Goal: Task Accomplishment & Management: Manage account settings

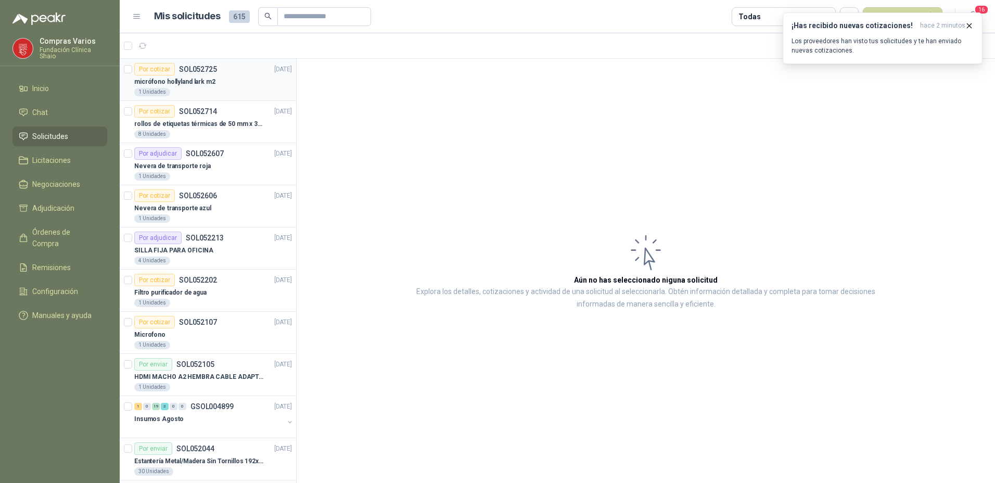
click at [192, 85] on p "micrófono hollyland lark m2" at bounding box center [174, 82] width 81 height 10
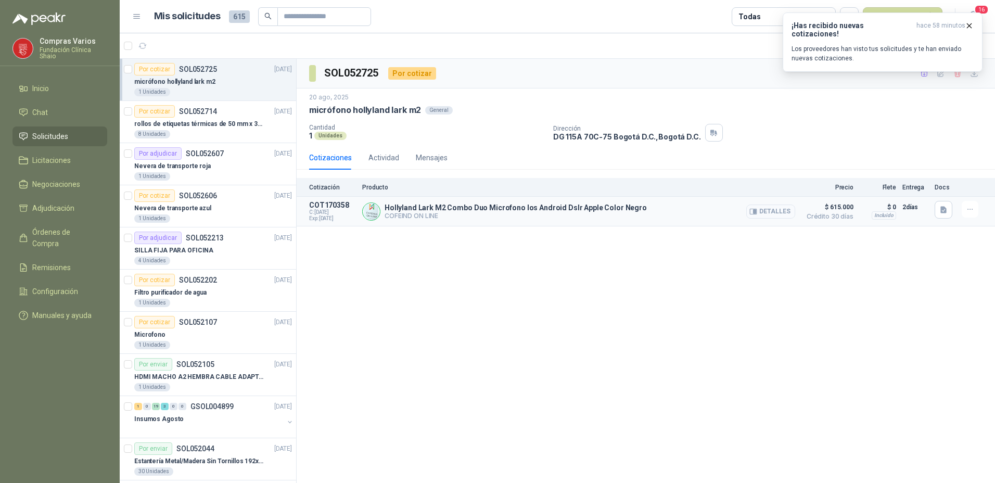
click at [770, 208] on button "Detalles" at bounding box center [770, 212] width 49 height 14
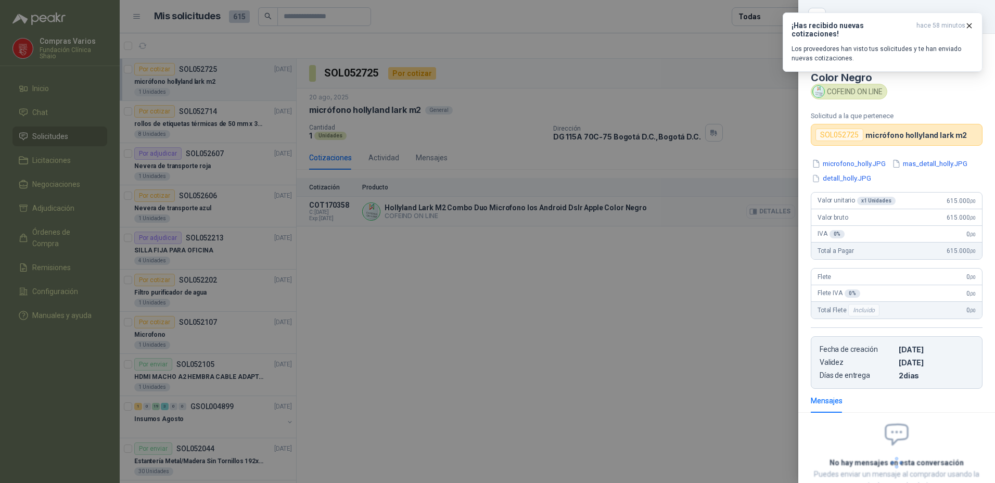
scroll to position [74, 0]
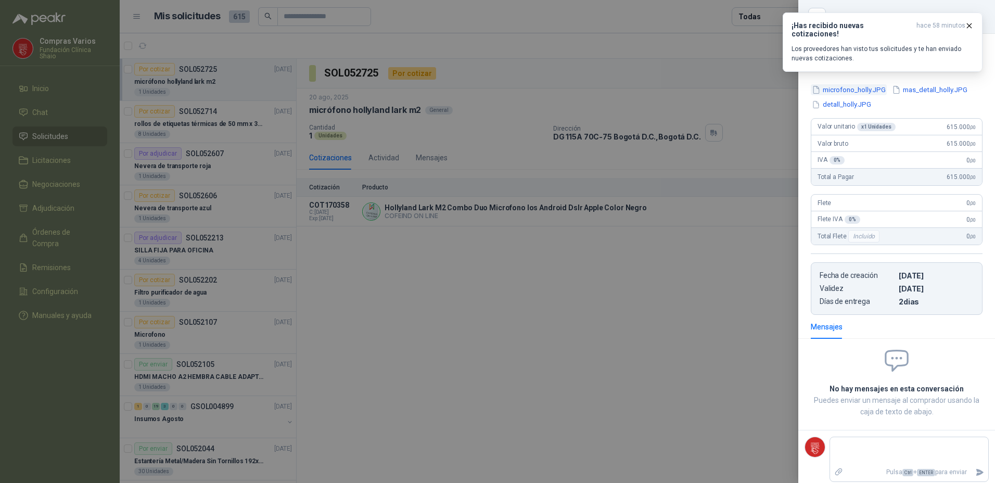
click at [845, 86] on button "microfono_holly.JPG" at bounding box center [849, 89] width 76 height 11
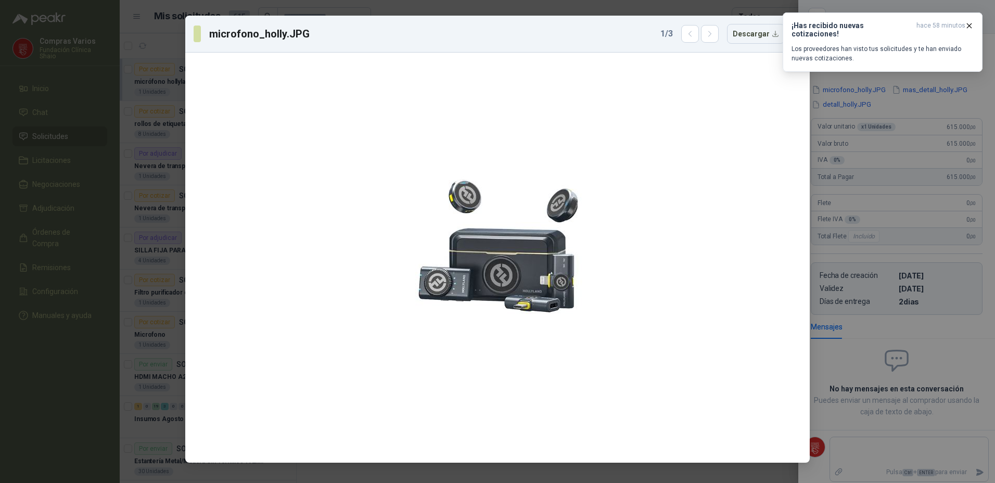
click at [919, 83] on div "microfono_holly.JPG 1 / 3 Descargar" at bounding box center [497, 241] width 995 height 483
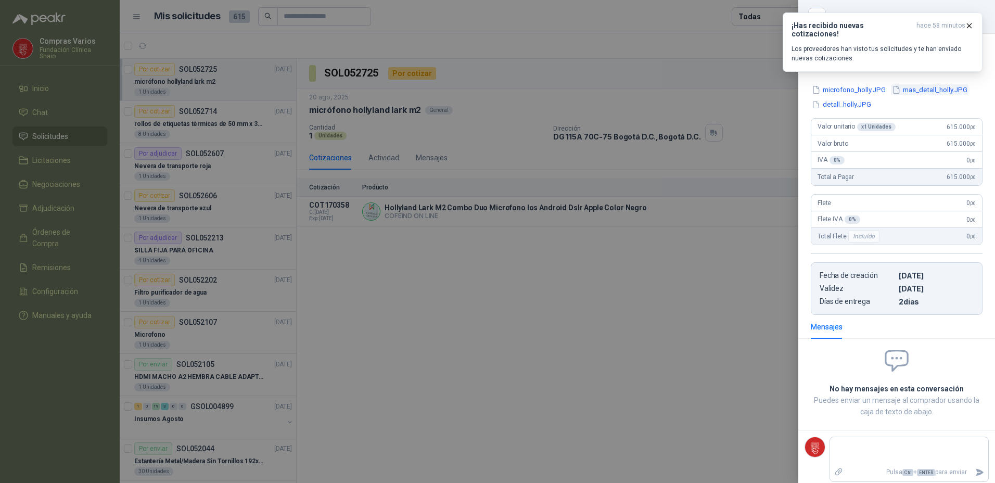
click at [918, 86] on button "mas_detall_holly.JPG" at bounding box center [930, 89] width 78 height 11
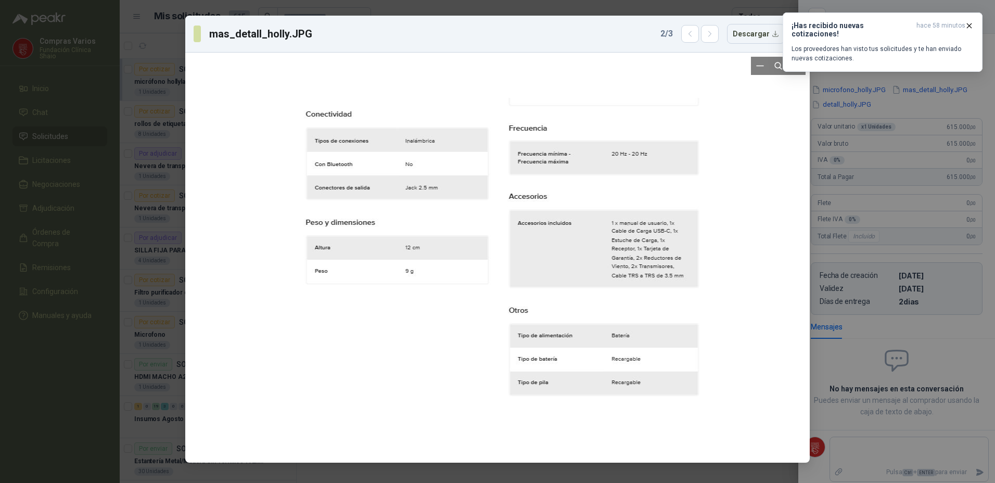
click at [758, 103] on div at bounding box center [497, 258] width 616 height 402
click at [827, 107] on div "mas_detall_holly.JPG 2 / 3 Descargar" at bounding box center [497, 241] width 995 height 483
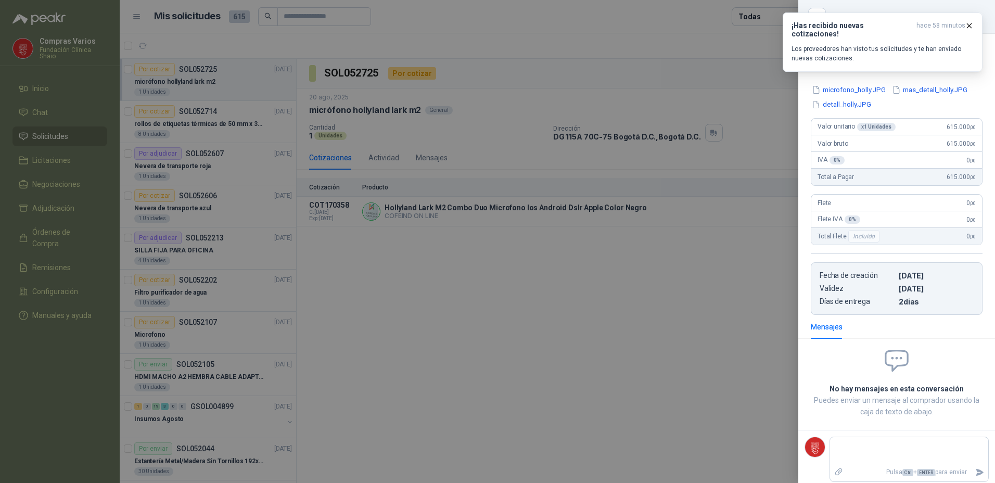
click at [833, 103] on button "detall_holly.JPG" at bounding box center [841, 104] width 61 height 11
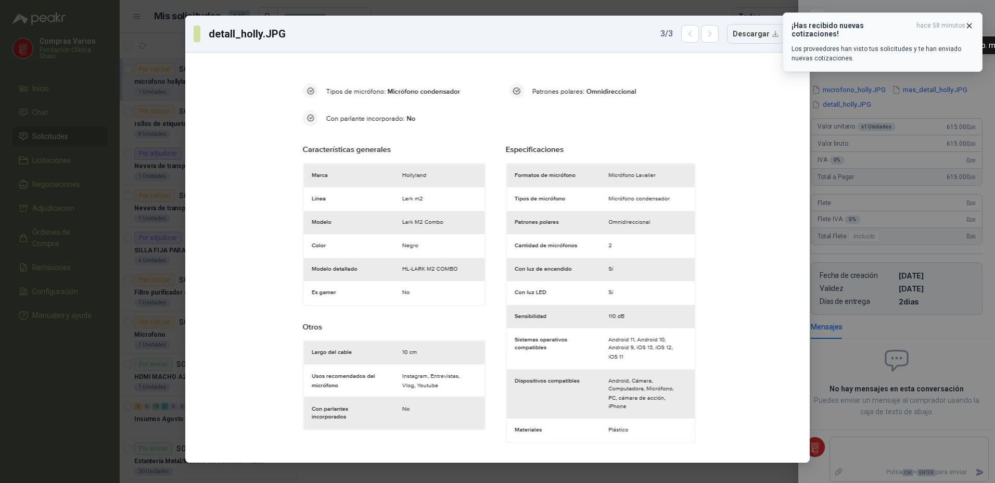
click at [965, 23] on span "hace 58 minutos" at bounding box center [941, 29] width 49 height 17
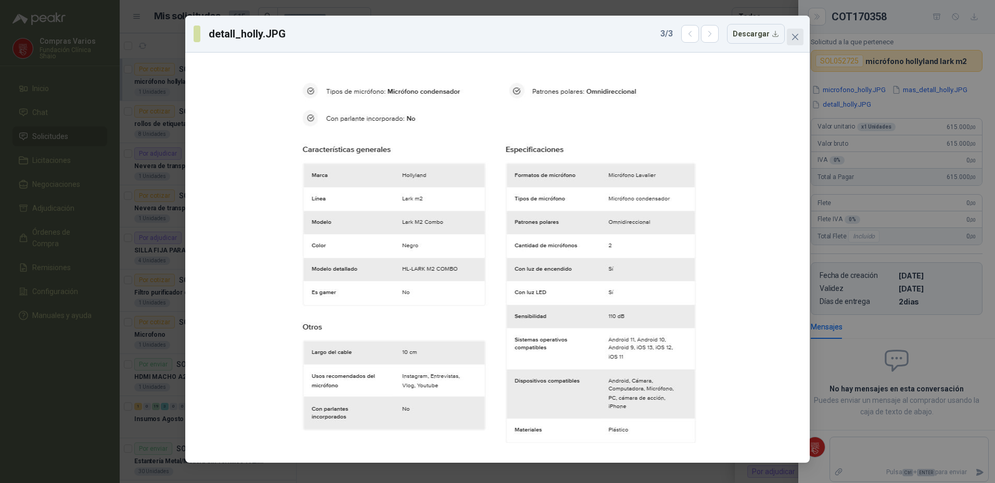
click at [795, 37] on icon "close" at bounding box center [795, 37] width 6 height 6
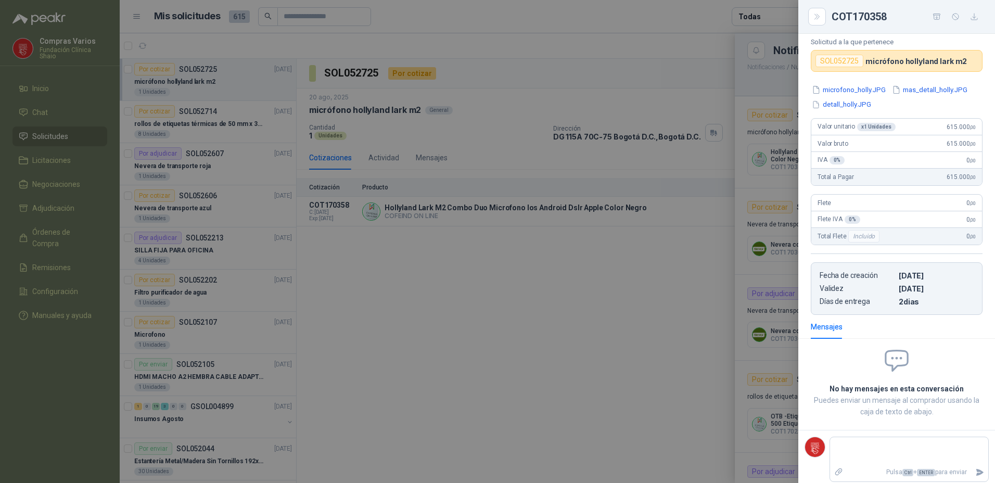
drag, startPoint x: 383, startPoint y: 230, endPoint x: 377, endPoint y: 227, distance: 6.5
click at [383, 231] on div at bounding box center [497, 241] width 995 height 483
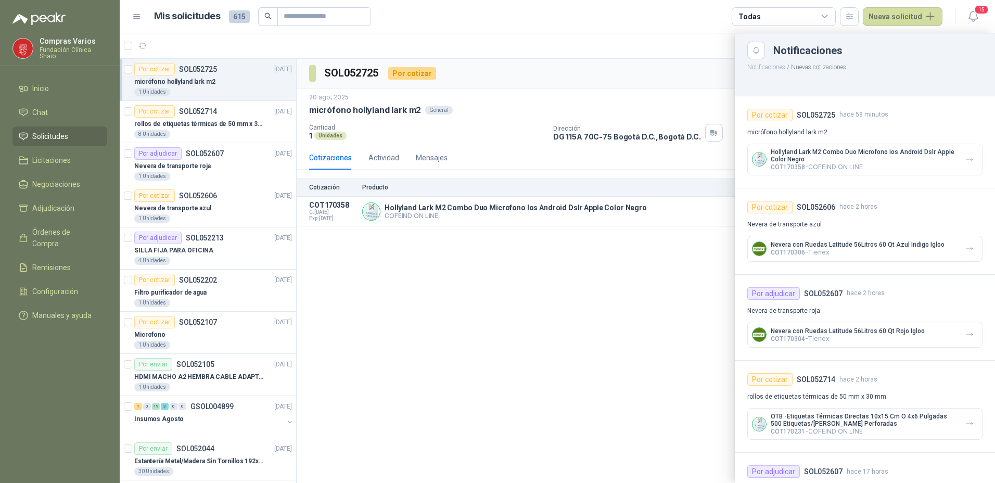
click at [373, 214] on div at bounding box center [558, 258] width 876 height 450
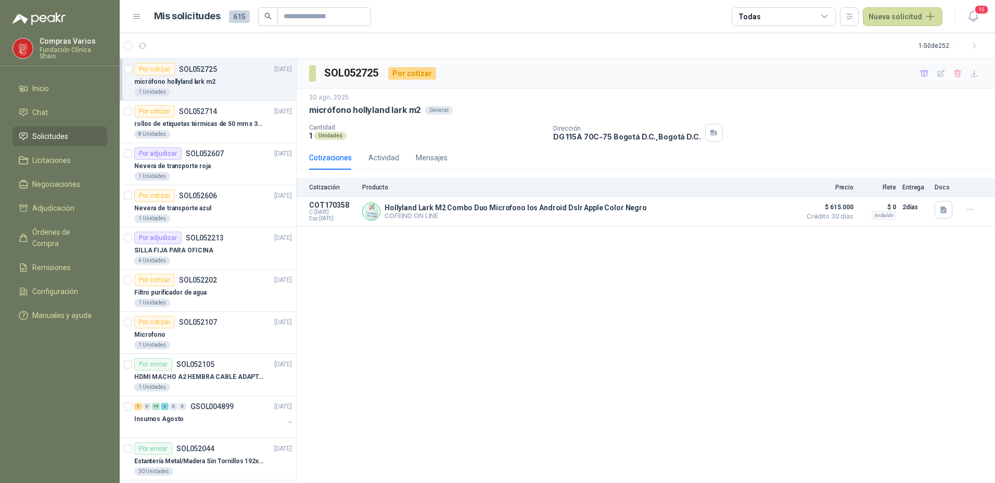
click at [373, 214] on img at bounding box center [371, 211] width 17 height 17
click at [434, 204] on p "Hollyland Lark M2 Combo Duo Microfono Ios Android Dslr Apple Color Negro" at bounding box center [516, 208] width 262 height 8
click at [439, 207] on p "Hollyland Lark M2 Combo Duo Microfono Ios Android Dslr Apple Color Negro" at bounding box center [516, 208] width 262 height 8
click at [379, 208] on div "Hollyland Lark M2 Combo Duo Microfono Ios Android Dslr Apple Color Negro COFEIN…" at bounding box center [578, 211] width 433 height 21
click at [436, 210] on p "Hollyland Lark M2 Combo Duo Microfono Ios Android Dslr Apple Color Negro" at bounding box center [516, 208] width 262 height 8
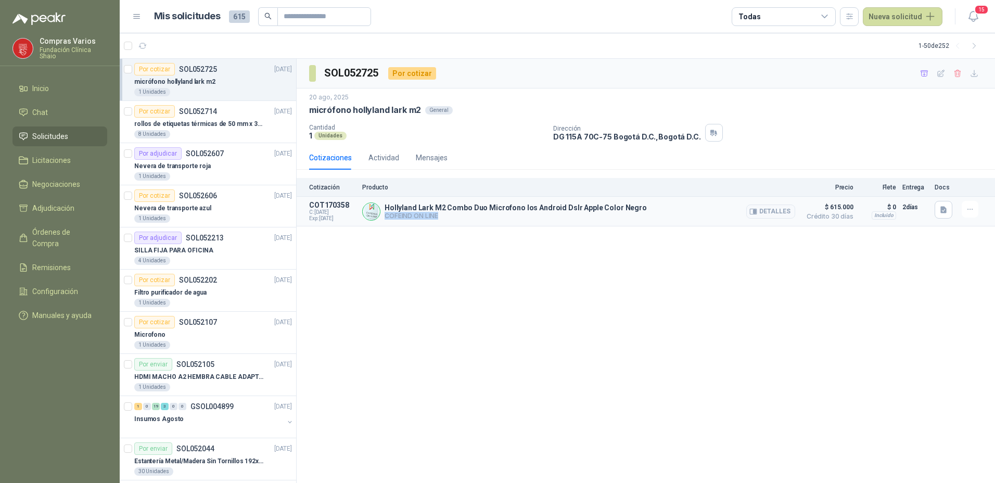
drag, startPoint x: 386, startPoint y: 217, endPoint x: 438, endPoint y: 220, distance: 52.7
click at [438, 220] on div "Hollyland Lark M2 Combo Duo Microfono Ios Android Dslr Apple Color Negro COFEIN…" at bounding box center [578, 211] width 433 height 21
copy p "COFEIND ON LINE"
click at [369, 213] on img at bounding box center [371, 211] width 17 height 17
click at [768, 214] on button "Detalles" at bounding box center [770, 212] width 49 height 14
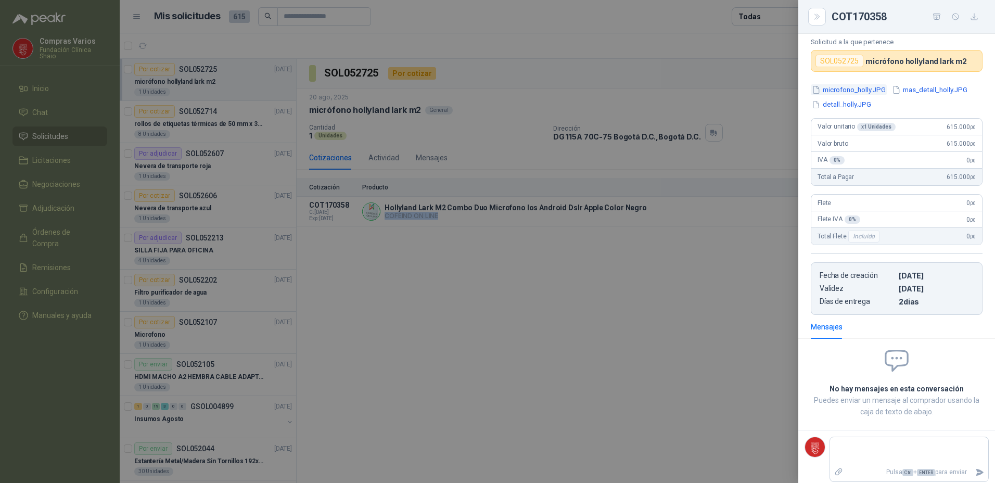
click at [860, 93] on button "microfono_holly.JPG" at bounding box center [849, 89] width 76 height 11
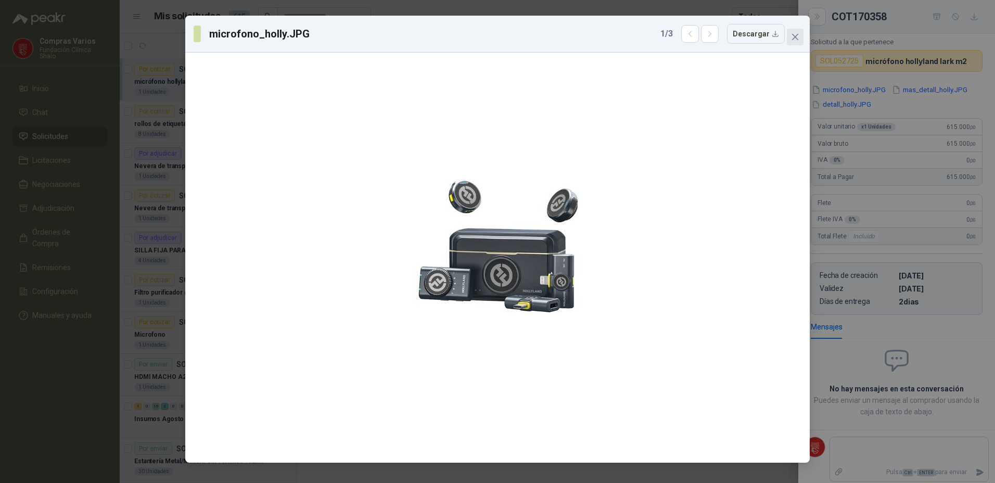
click at [794, 31] on button "Close" at bounding box center [795, 37] width 17 height 17
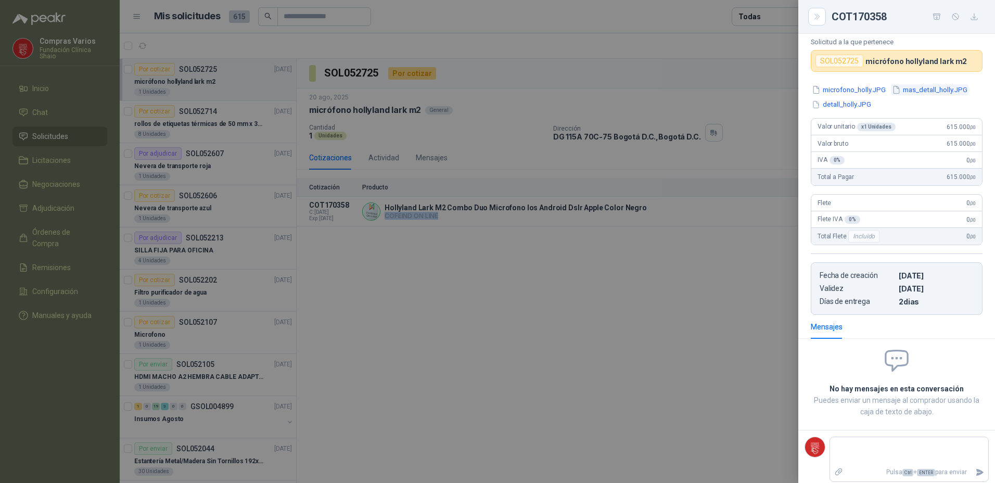
click at [917, 85] on button "mas_detall_holly.JPG" at bounding box center [930, 89] width 78 height 11
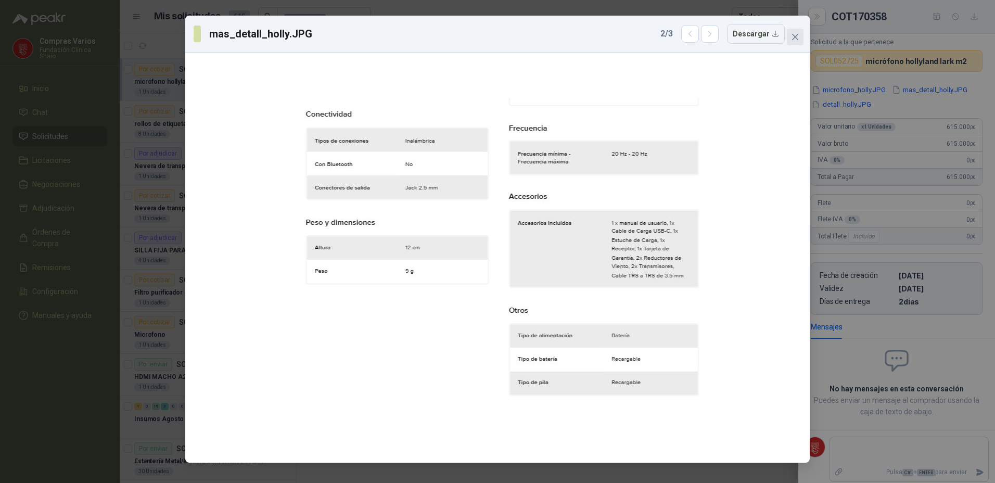
click at [795, 35] on icon "close" at bounding box center [795, 37] width 8 height 8
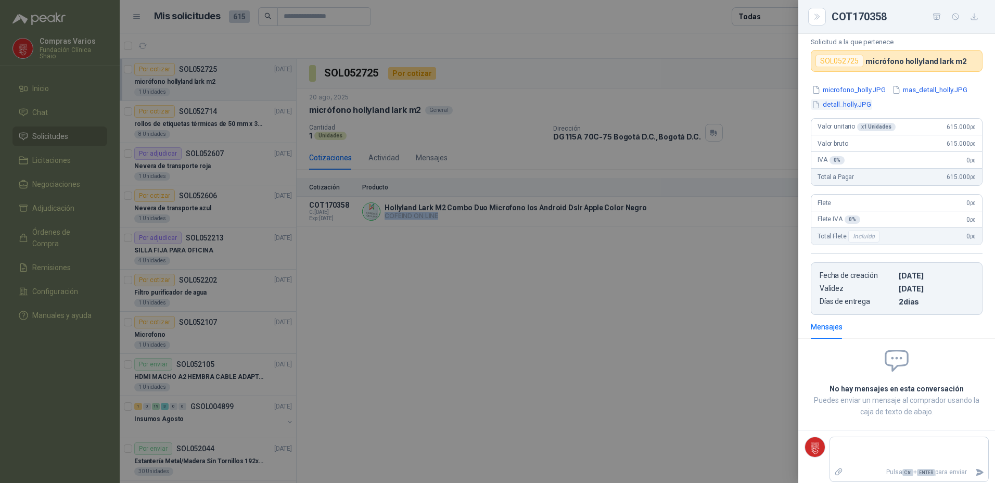
click at [832, 101] on button "detall_holly.JPG" at bounding box center [841, 104] width 61 height 11
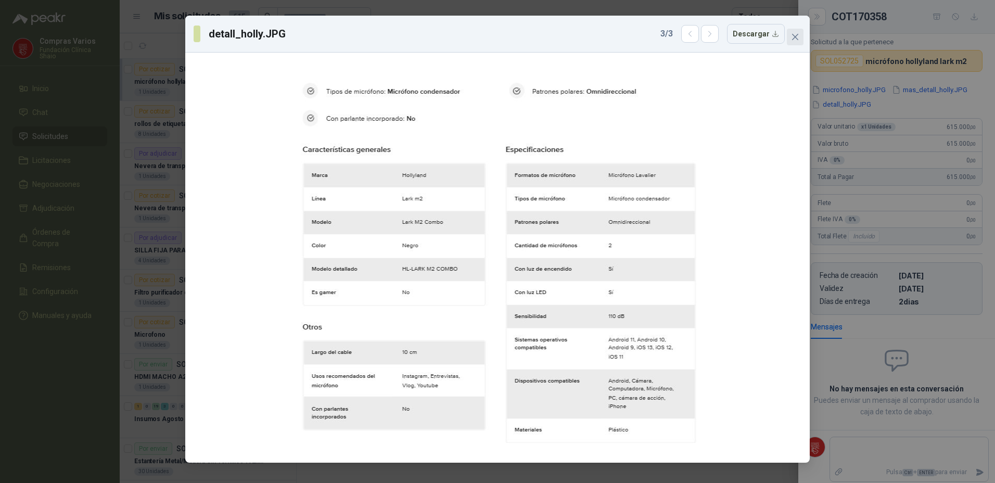
click at [796, 34] on icon "close" at bounding box center [795, 37] width 8 height 8
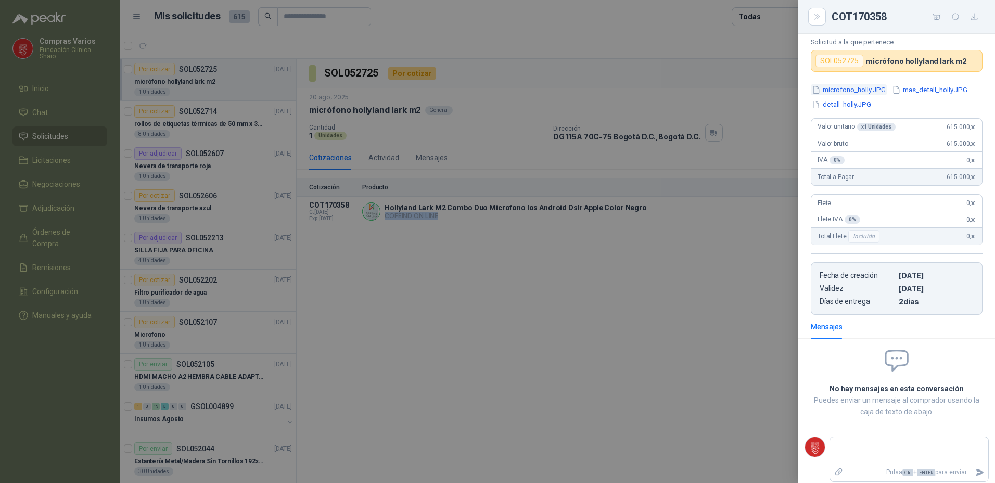
click at [856, 87] on button "microfono_holly.JPG" at bounding box center [849, 89] width 76 height 11
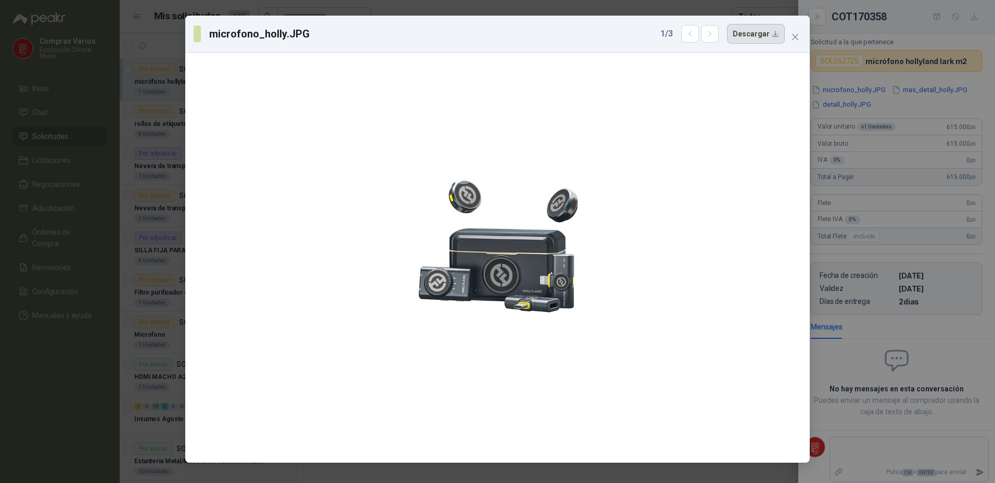
click at [751, 36] on button "Descargar" at bounding box center [756, 34] width 58 height 20
click at [634, 361] on div at bounding box center [497, 258] width 616 height 402
click at [801, 32] on button "Close" at bounding box center [795, 37] width 17 height 17
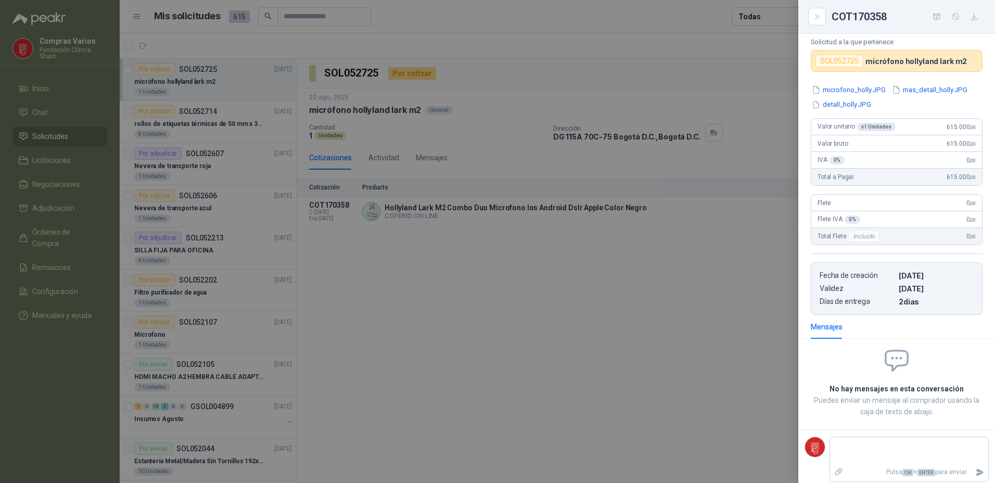
click at [418, 259] on div at bounding box center [497, 241] width 995 height 483
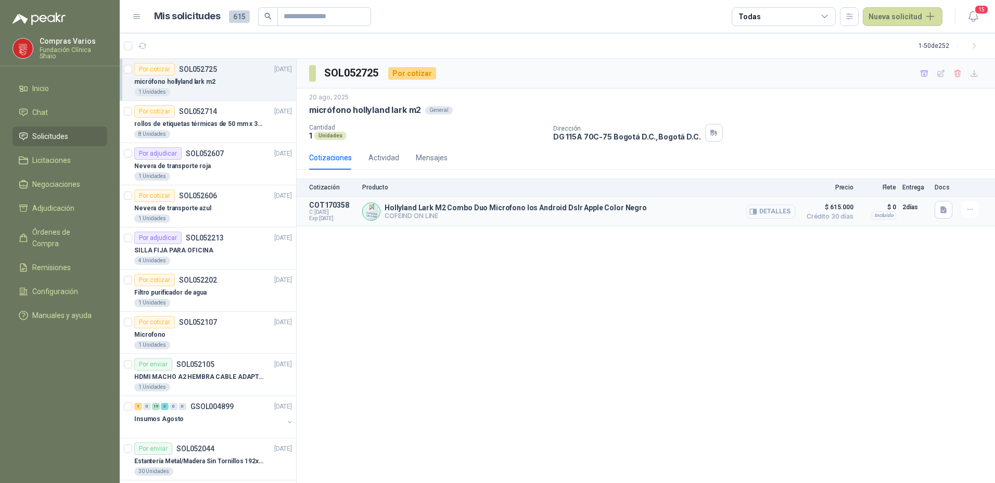
click at [770, 211] on button "Detalles" at bounding box center [770, 212] width 49 height 14
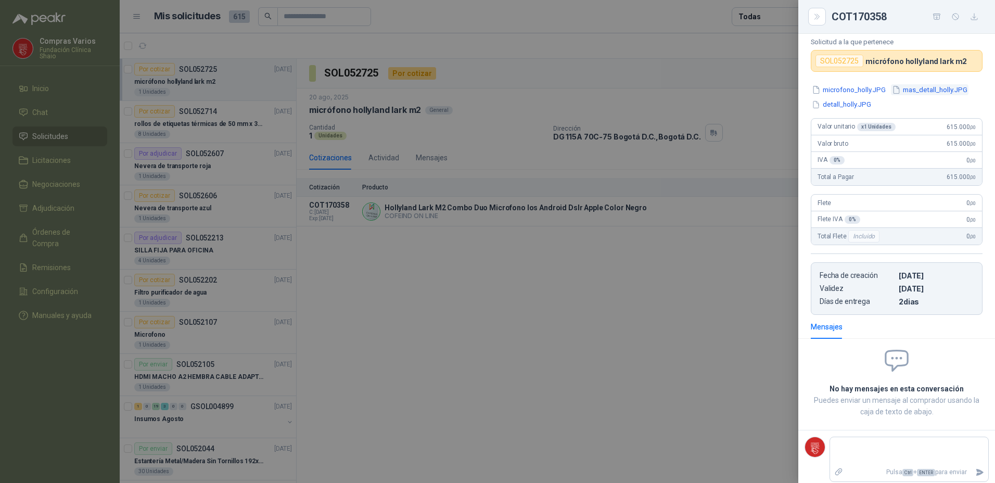
click at [911, 92] on button "mas_detall_holly.JPG" at bounding box center [930, 89] width 78 height 11
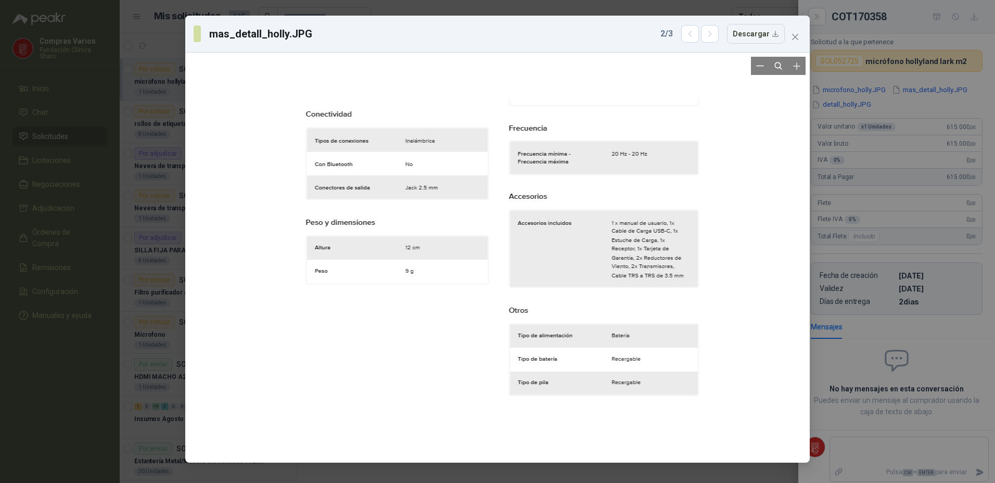
click at [451, 330] on div at bounding box center [498, 258] width 404 height 402
click at [794, 39] on icon "close" at bounding box center [795, 37] width 6 height 6
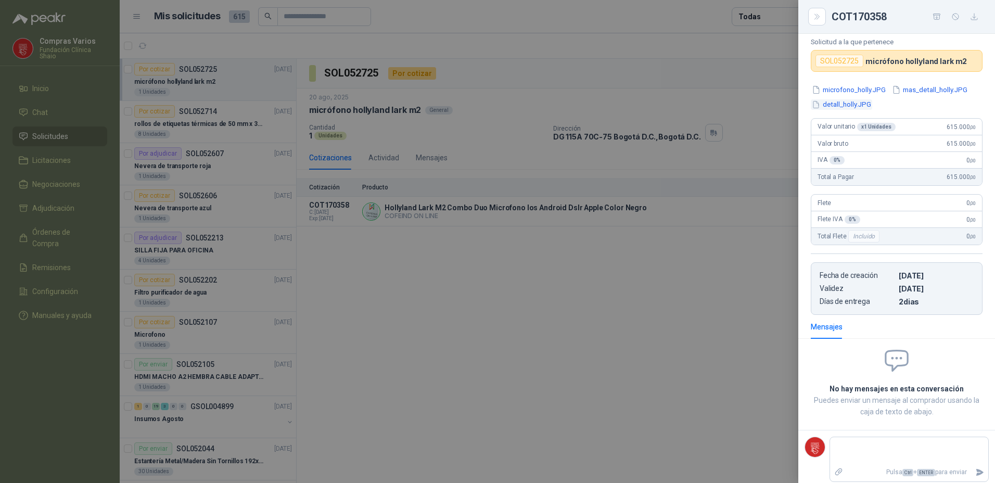
click at [830, 104] on button "detall_holly.JPG" at bounding box center [841, 104] width 61 height 11
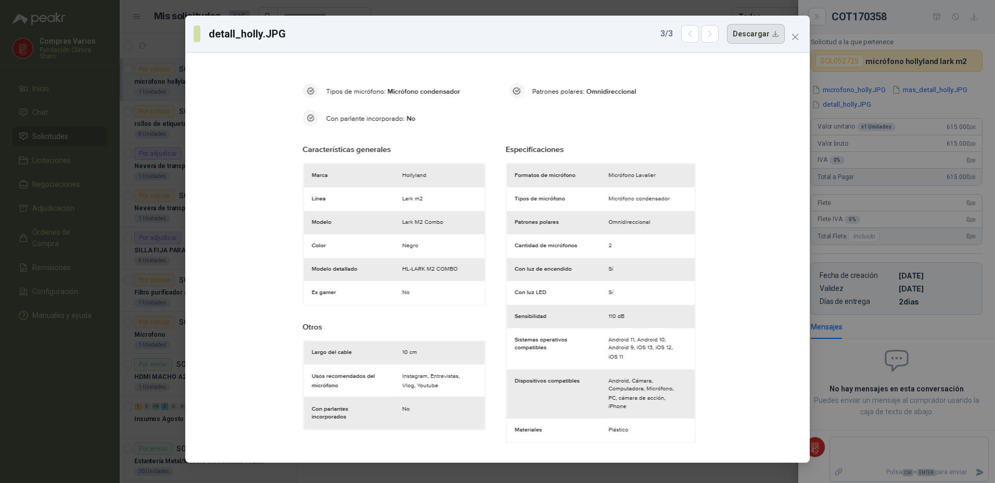
click at [740, 34] on button "Descargar" at bounding box center [756, 34] width 58 height 20
click at [796, 37] on icon "close" at bounding box center [795, 37] width 8 height 8
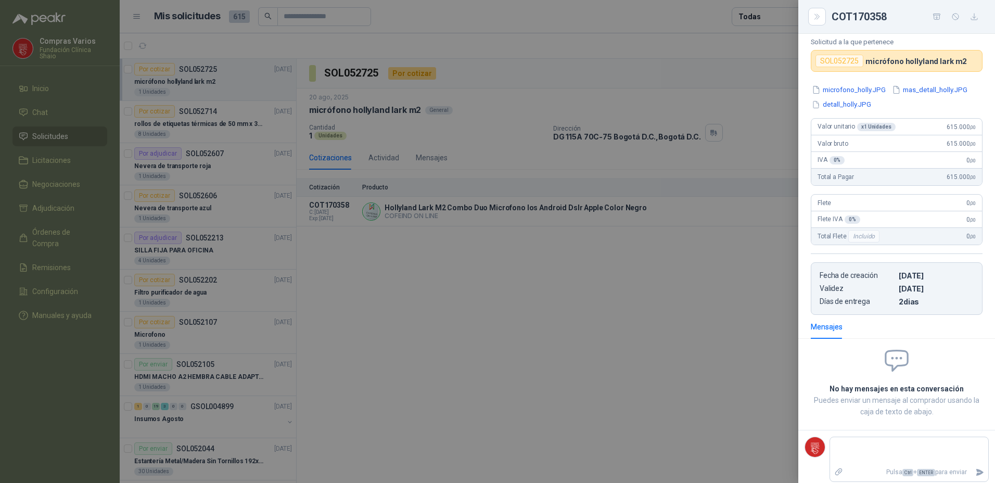
click at [397, 361] on div at bounding box center [497, 241] width 995 height 483
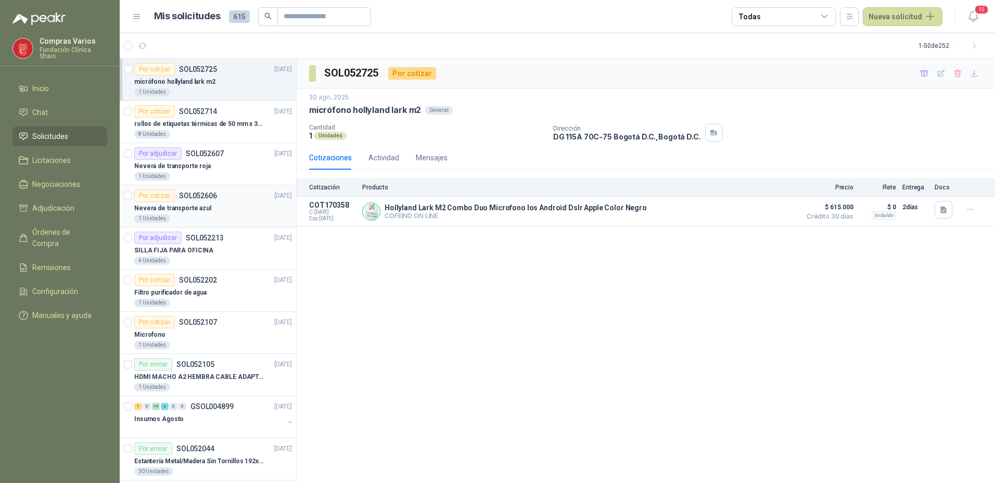
click at [195, 199] on p "SOL052606" at bounding box center [198, 195] width 38 height 7
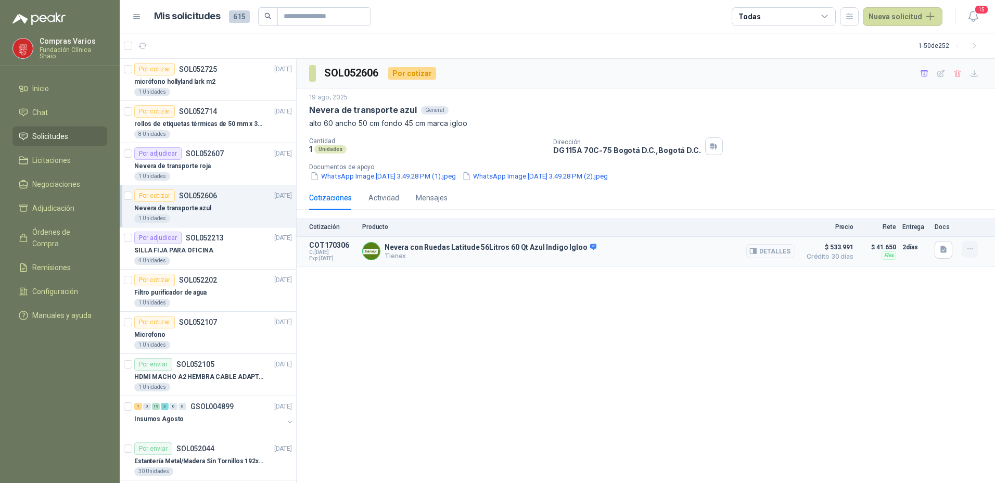
click at [967, 245] on icon "button" at bounding box center [970, 249] width 9 height 9
click at [928, 206] on button "Añadir" at bounding box center [949, 207] width 83 height 17
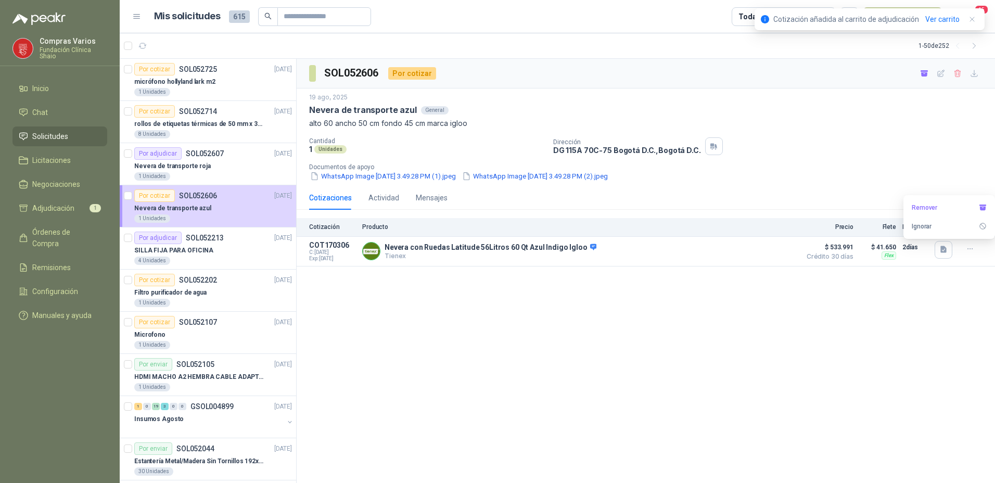
click at [688, 348] on div "SOL052606 Por cotizar 19 ago, 2025 Nevera de transporte azul General alto 60 an…" at bounding box center [646, 271] width 699 height 425
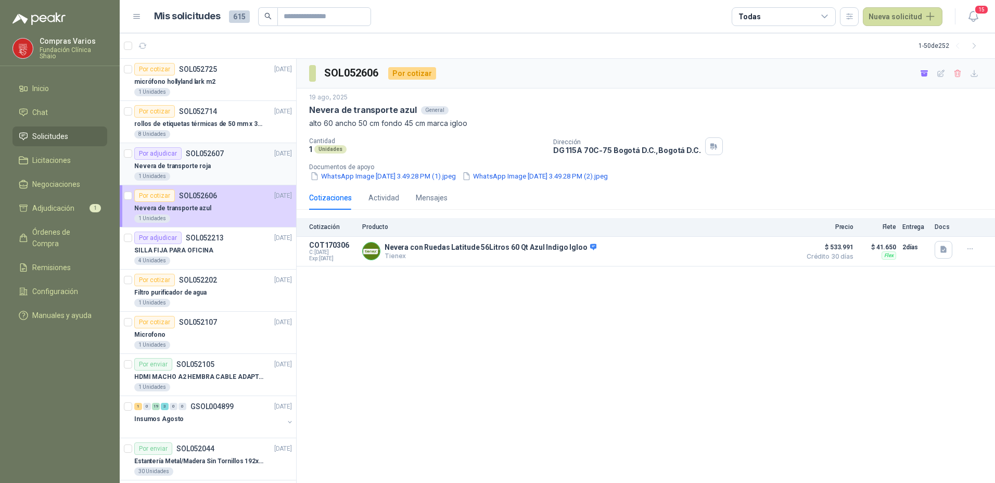
click at [181, 169] on p "Nevera de transporte roja" at bounding box center [172, 166] width 77 height 10
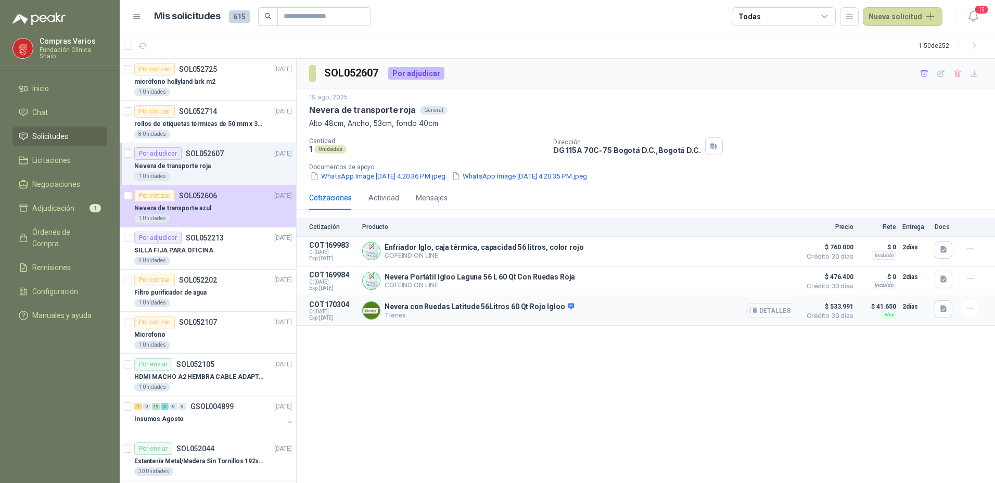
click at [770, 309] on button "Detalles" at bounding box center [770, 310] width 49 height 14
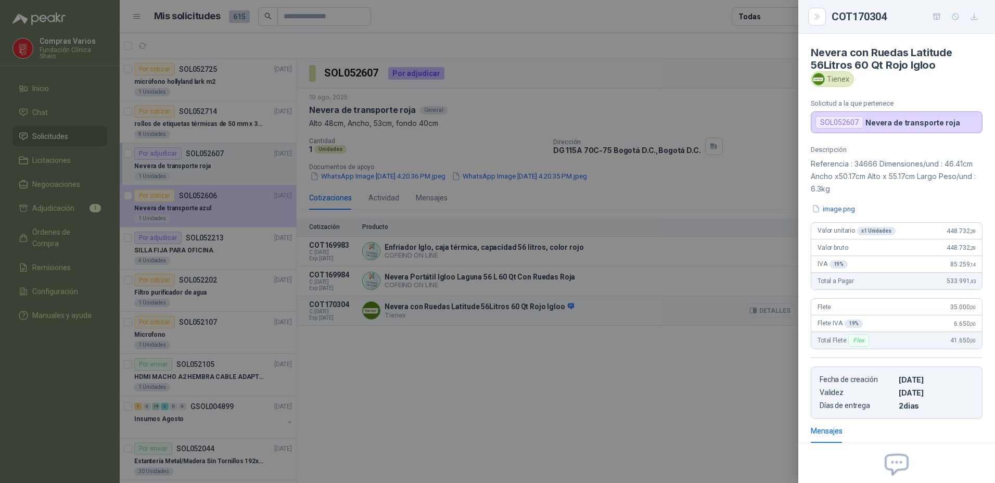
scroll to position [104, 0]
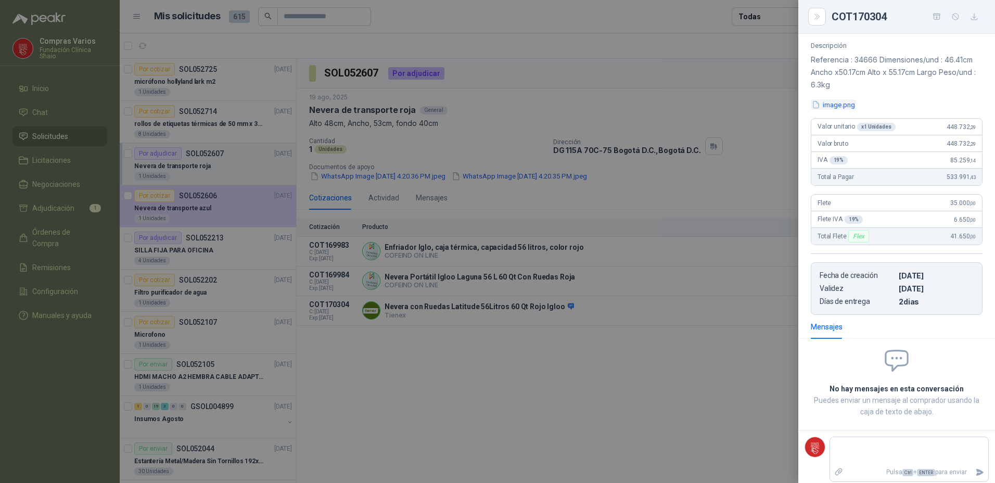
click at [848, 105] on button "image.png" at bounding box center [833, 104] width 45 height 11
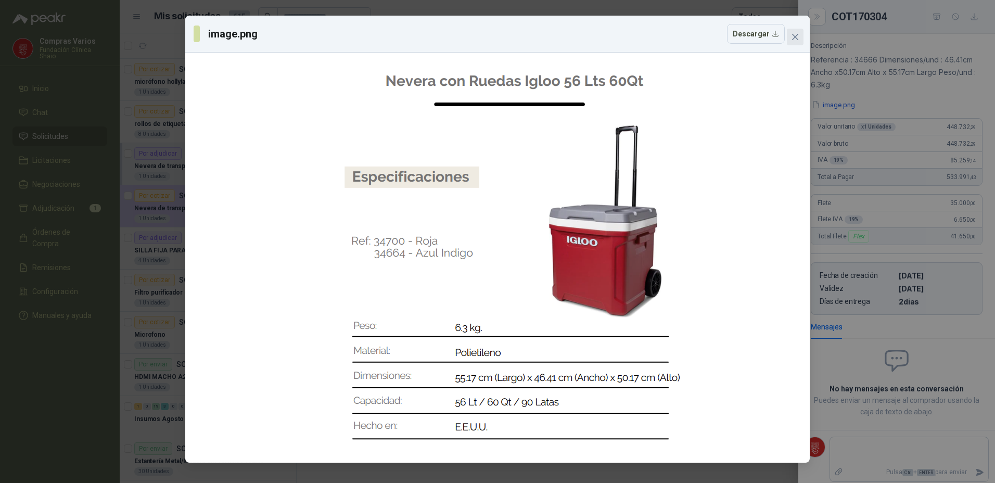
click at [795, 33] on icon "close" at bounding box center [795, 37] width 8 height 8
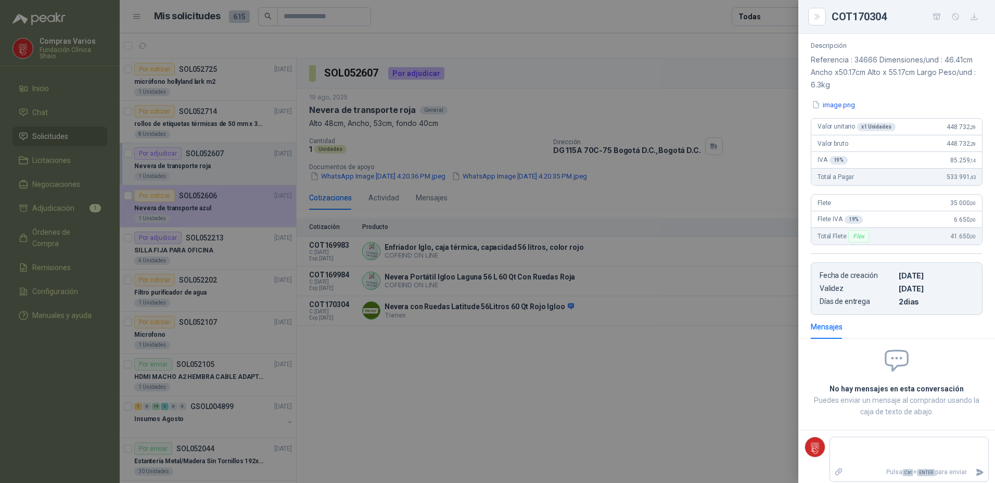
click at [726, 361] on div at bounding box center [497, 241] width 995 height 483
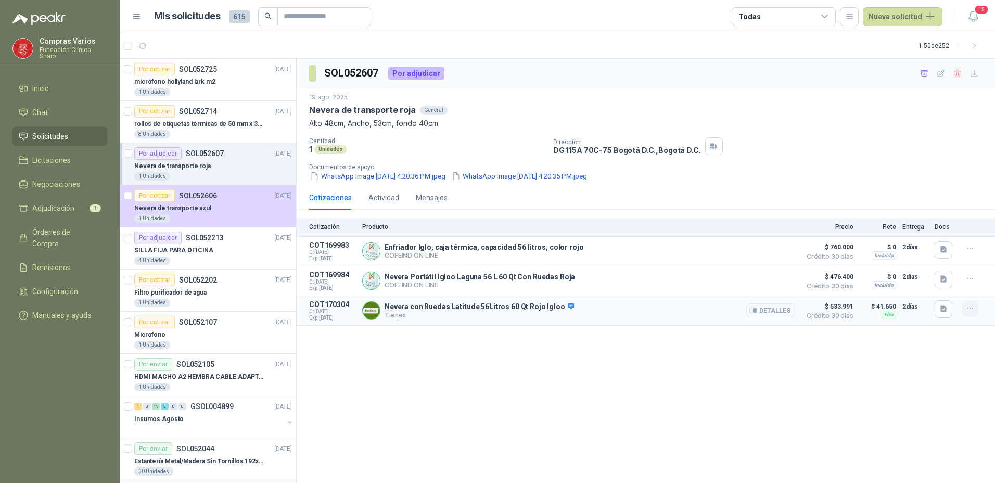
click at [969, 308] on icon "button" at bounding box center [970, 308] width 9 height 9
click at [945, 268] on button "Añadir" at bounding box center [949, 268] width 83 height 17
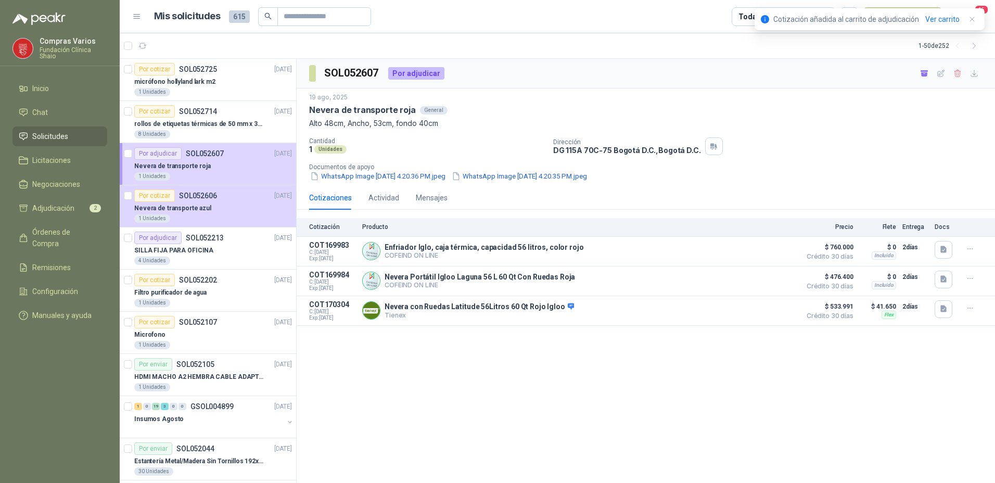
click at [548, 405] on div "SOL052607 Por adjudicar 19 ago, 2025 Nevera de transporte roja General Alto 48c…" at bounding box center [646, 271] width 699 height 425
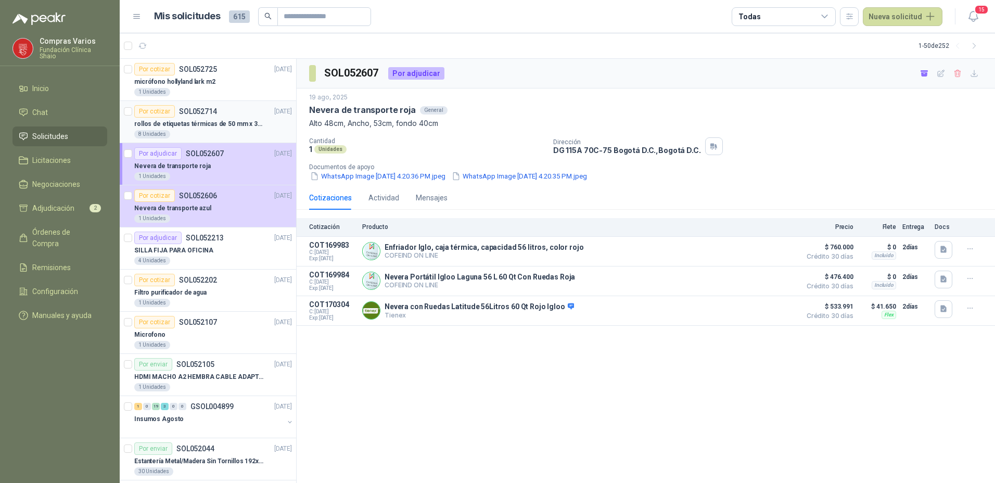
click at [233, 123] on p "rollos de etiquetas térmicas de 50 mm x 30 mm" at bounding box center [199, 124] width 130 height 10
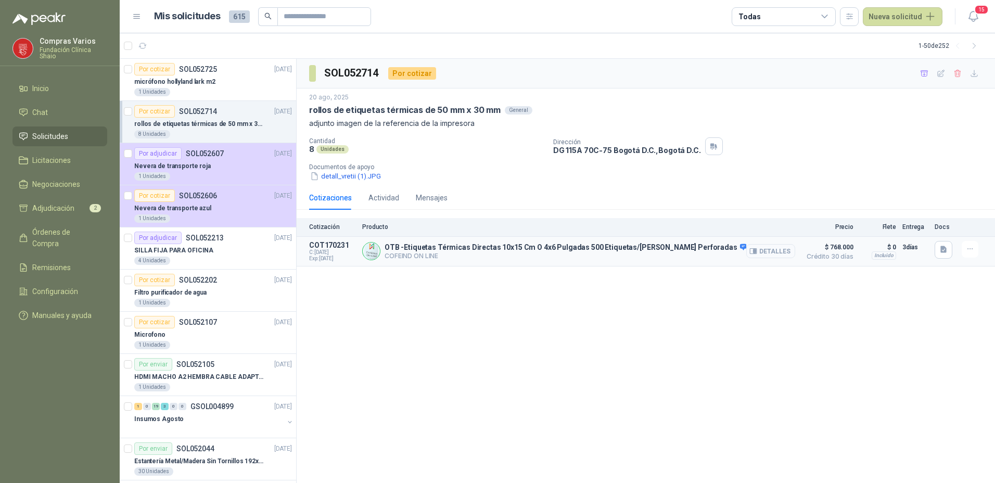
click at [767, 247] on button "Detalles" at bounding box center [770, 251] width 49 height 14
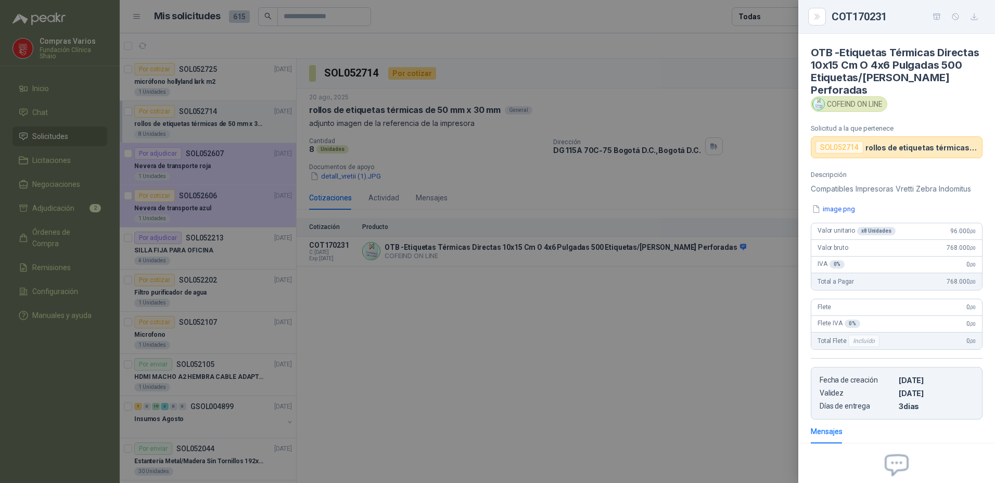
scroll to position [104, 0]
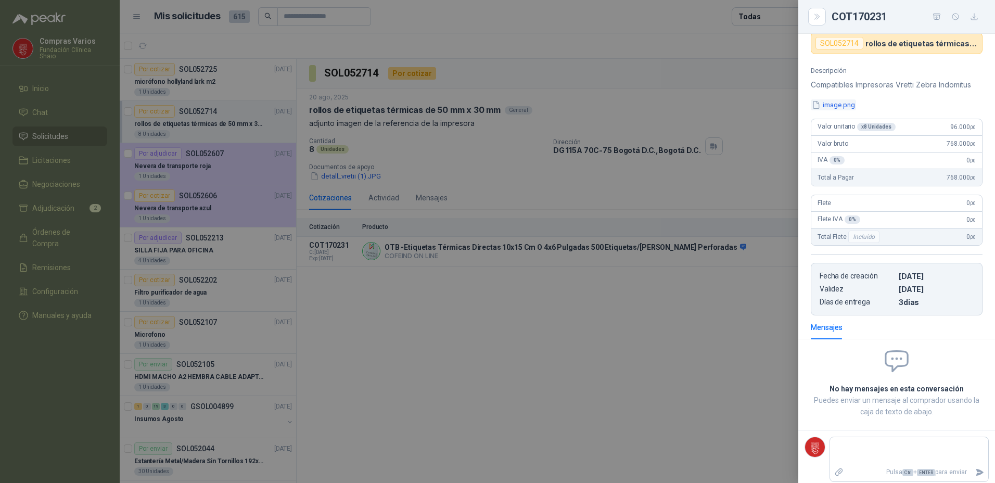
click at [825, 104] on button "image.png" at bounding box center [833, 104] width 45 height 11
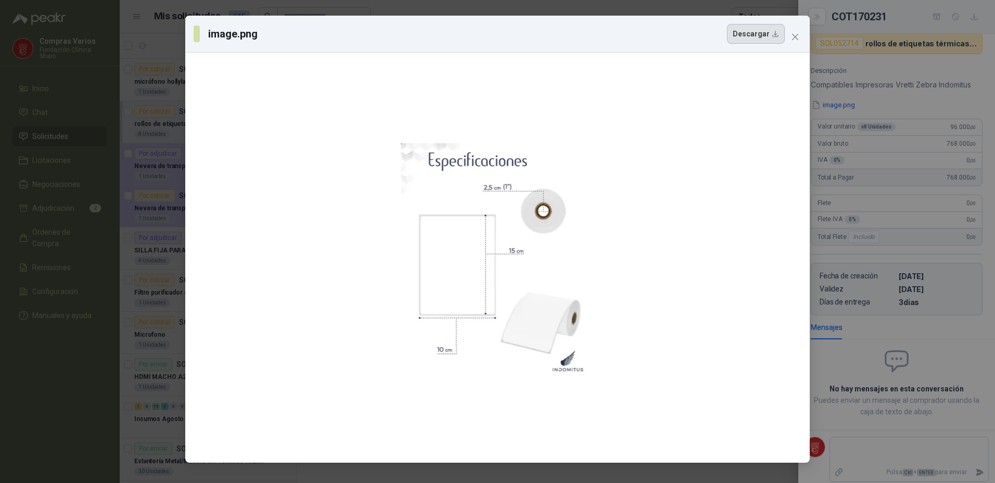
click at [746, 29] on button "Descargar" at bounding box center [756, 34] width 58 height 20
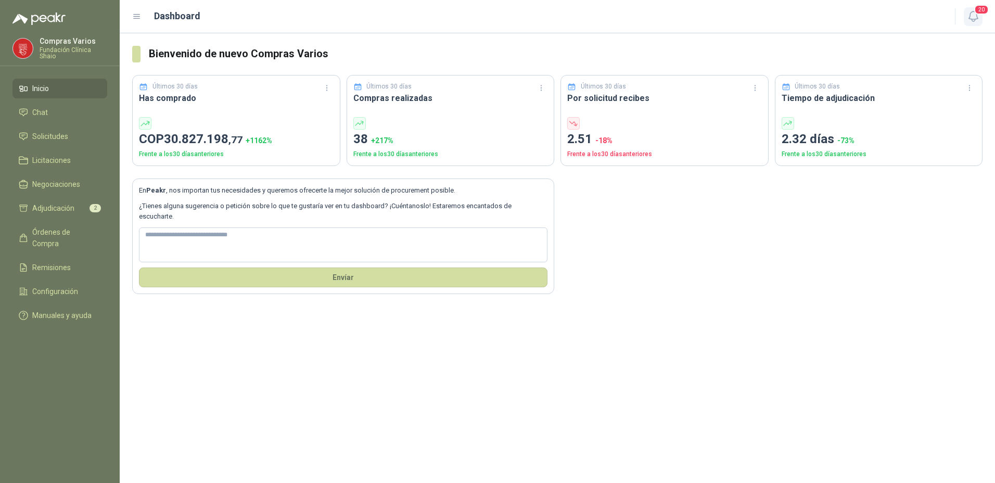
click at [979, 20] on icon "button" at bounding box center [973, 16] width 13 height 13
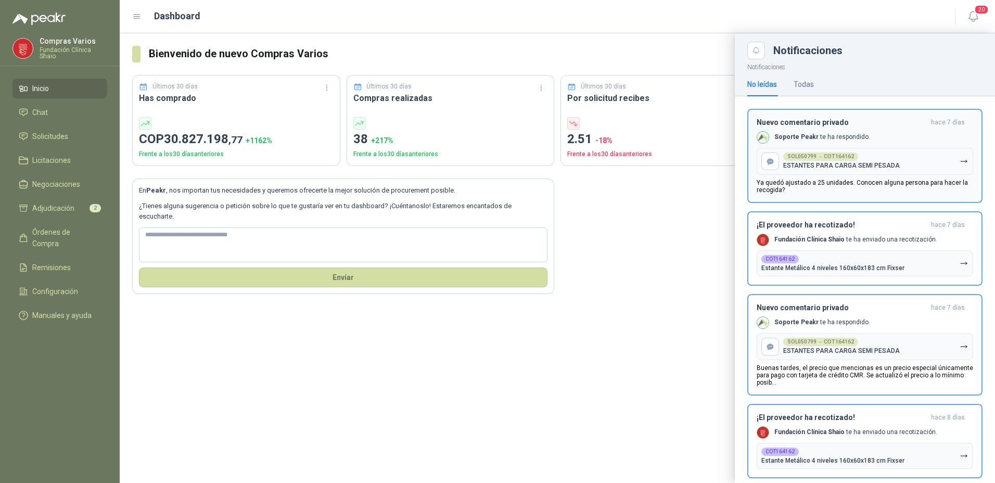
click at [797, 189] on p "Ya quedó ajustado a 25 unidades. Conocen alguna persona para hacer la recogida?" at bounding box center [865, 186] width 217 height 15
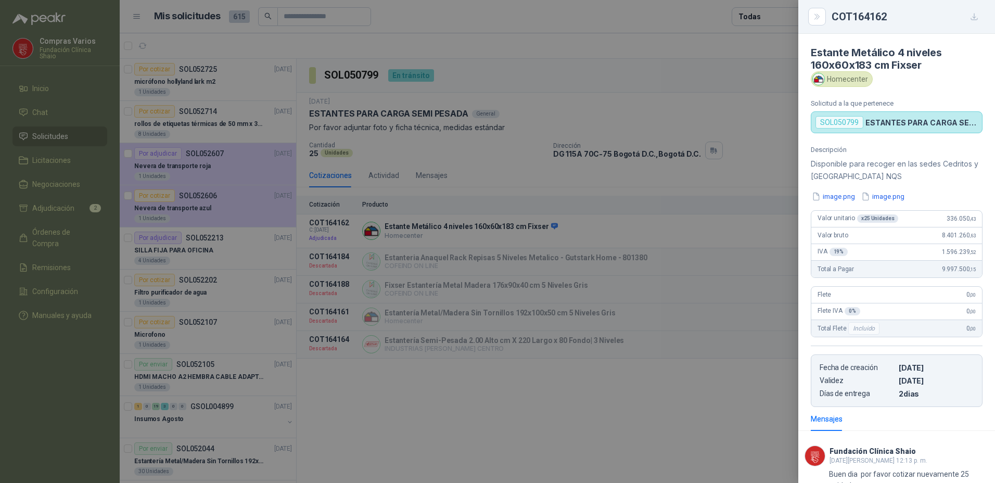
scroll to position [597, 0]
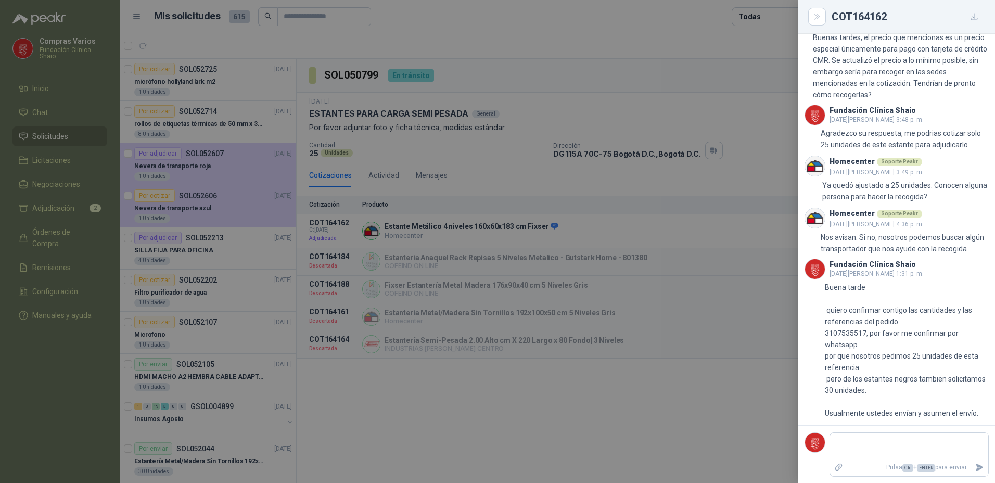
click at [469, 458] on div at bounding box center [497, 241] width 995 height 483
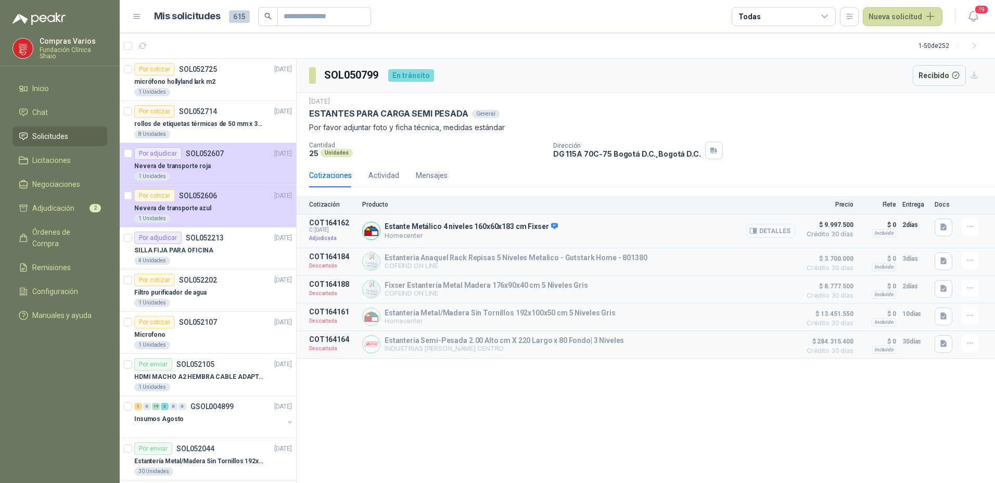
click at [770, 233] on button "Detalles" at bounding box center [770, 231] width 49 height 14
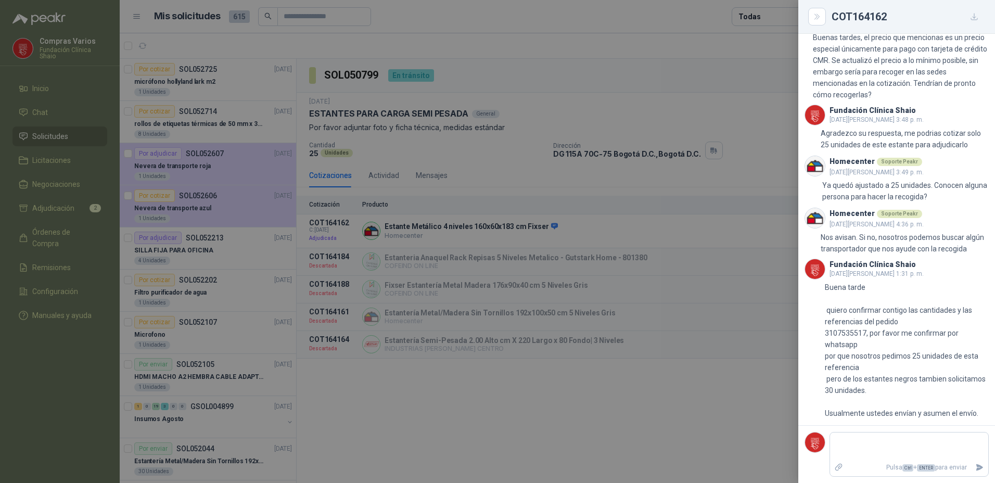
click at [742, 245] on div at bounding box center [497, 241] width 995 height 483
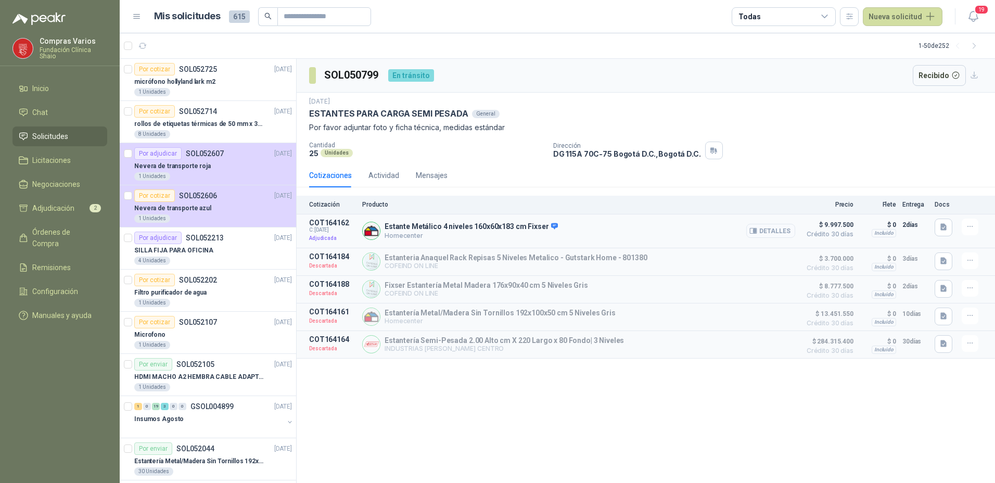
click at [778, 232] on button "Detalles" at bounding box center [770, 231] width 49 height 14
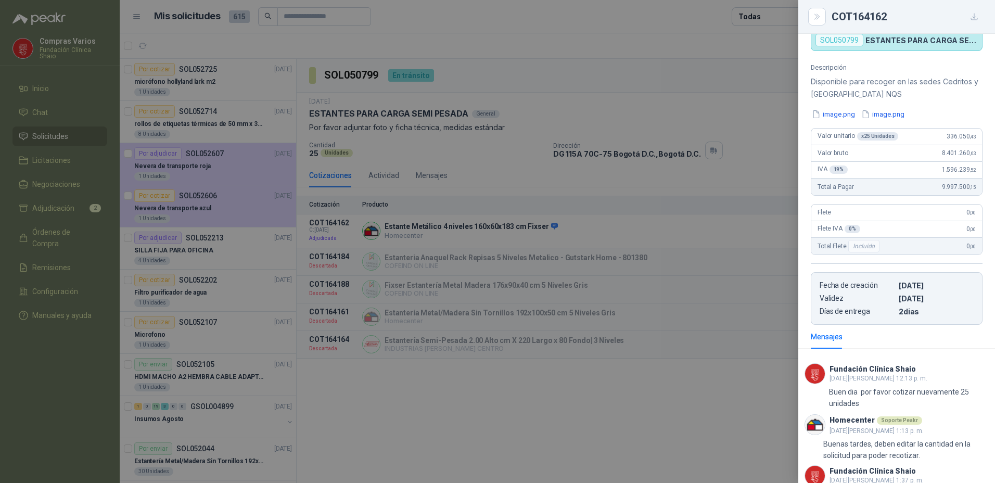
scroll to position [0, 0]
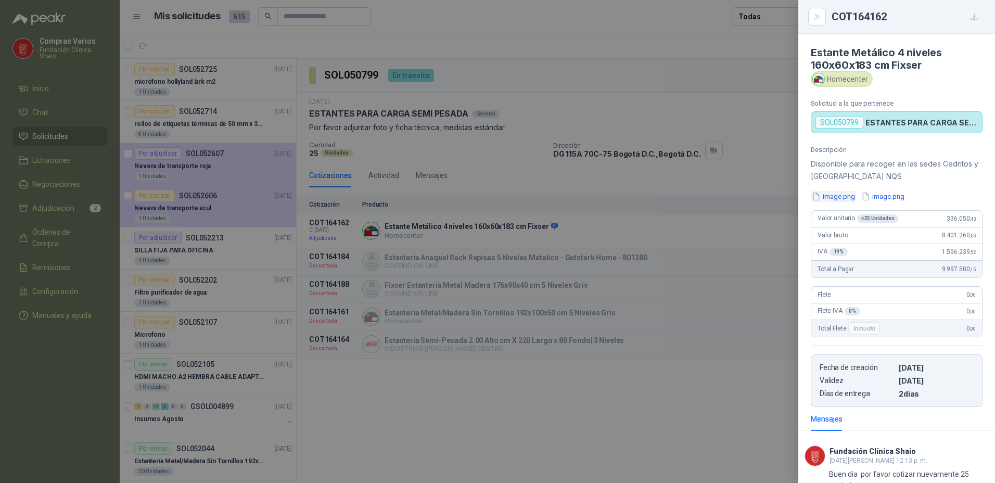
click at [828, 198] on button "image.png" at bounding box center [833, 196] width 45 height 11
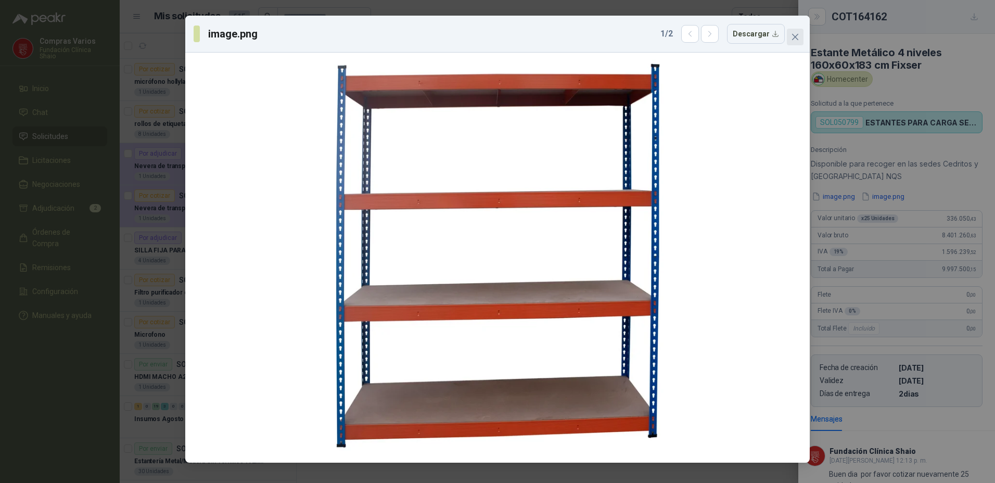
click at [792, 37] on icon "close" at bounding box center [795, 37] width 8 height 8
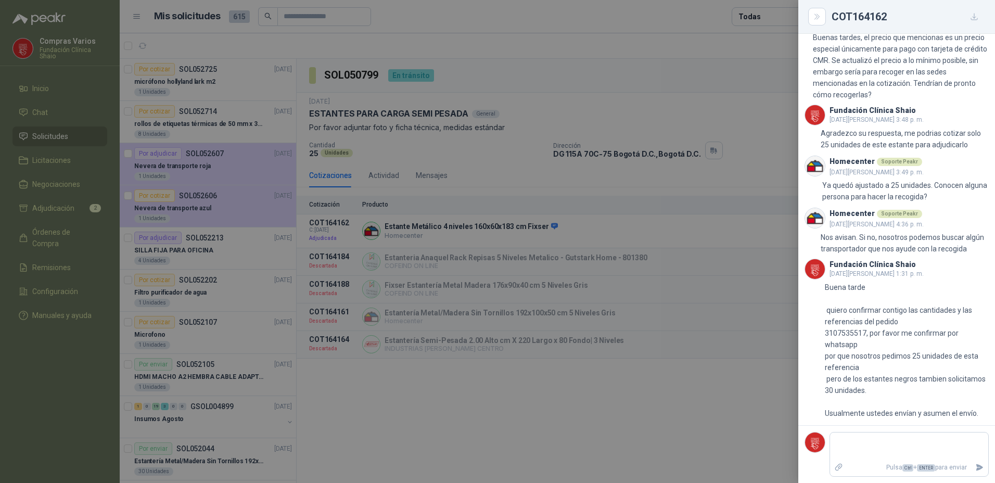
scroll to position [602, 0]
click at [869, 451] on textarea at bounding box center [909, 447] width 158 height 24
type textarea "*"
type textarea "**"
type textarea "***"
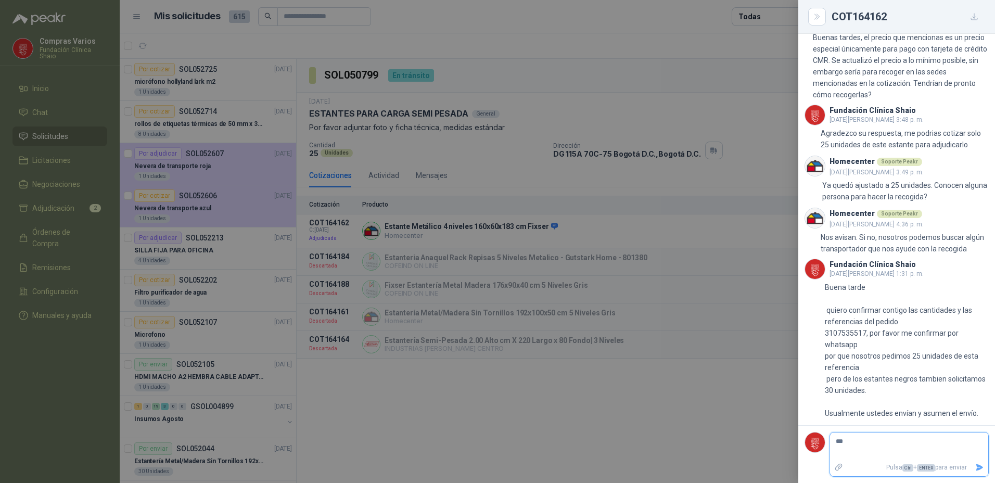
type textarea "****"
type textarea "*****"
type textarea "*******"
type textarea "********"
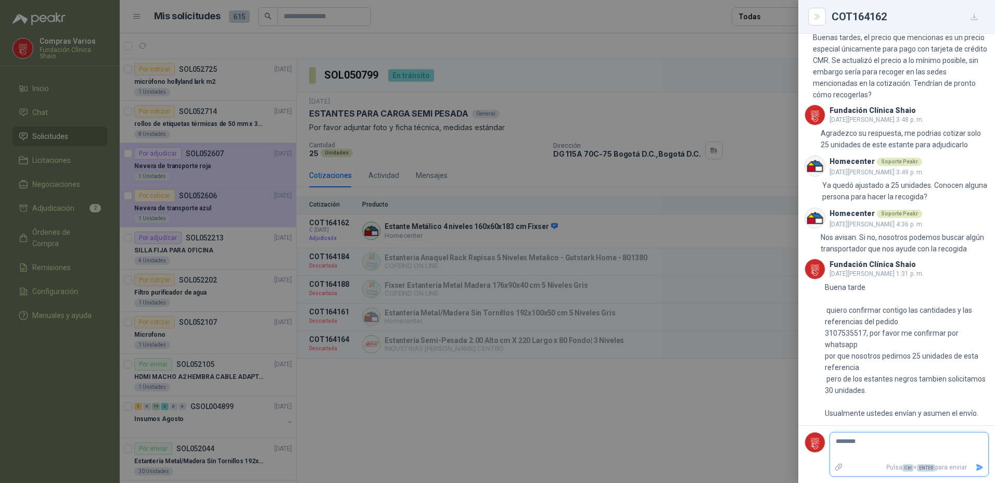
type textarea "*********"
type textarea "**********"
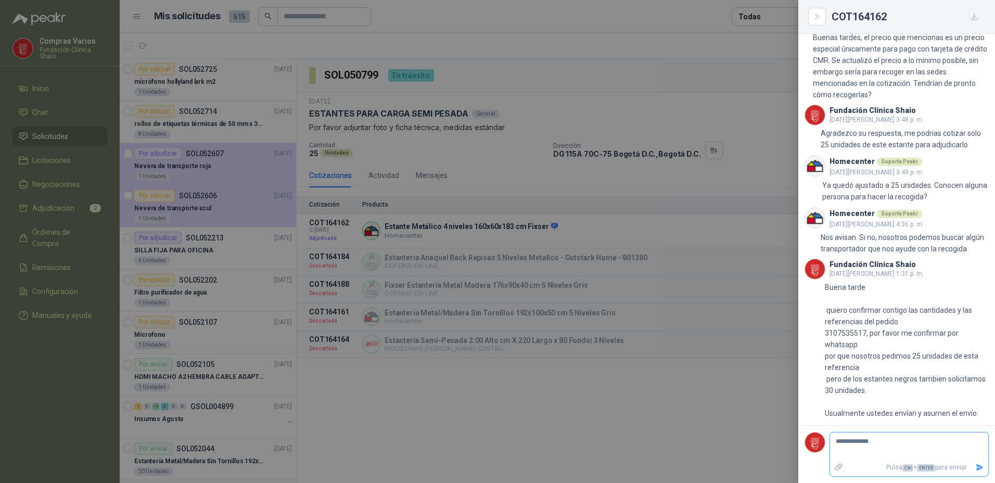
type textarea "**********"
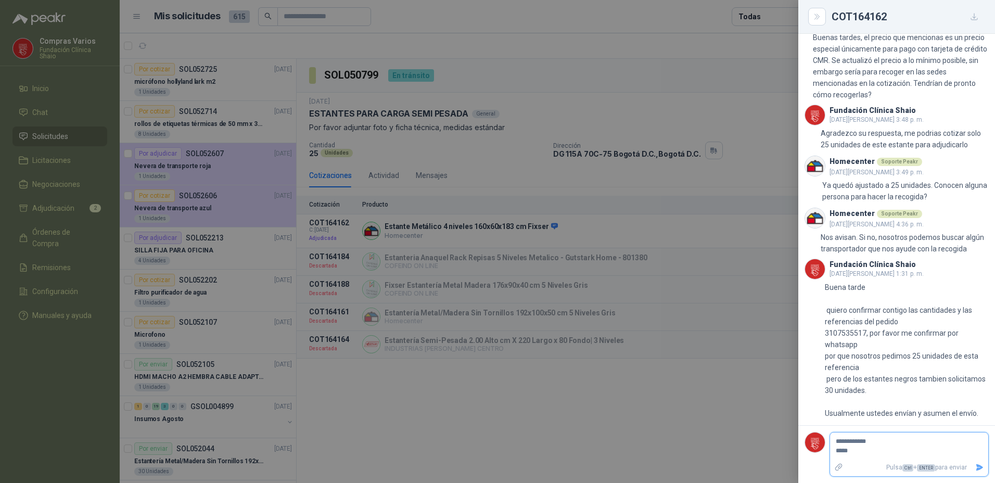
type textarea "**********"
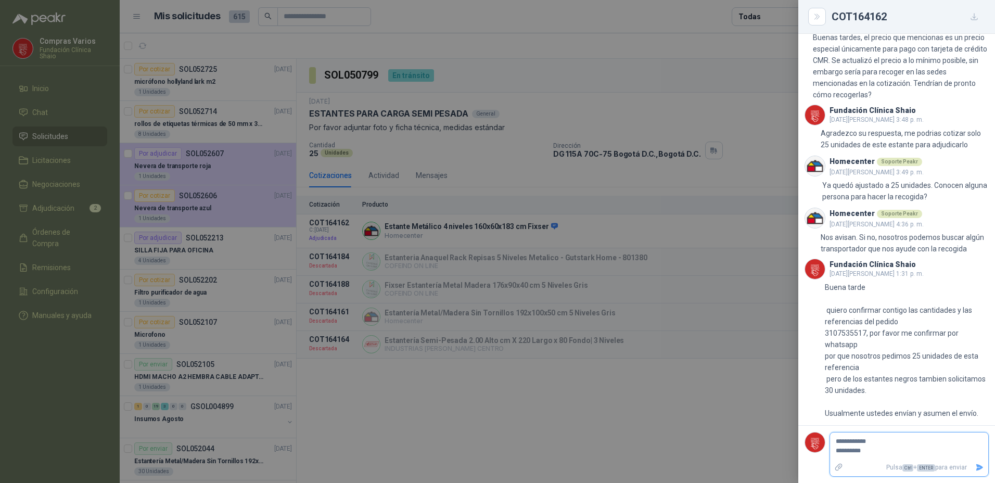
type textarea "**********"
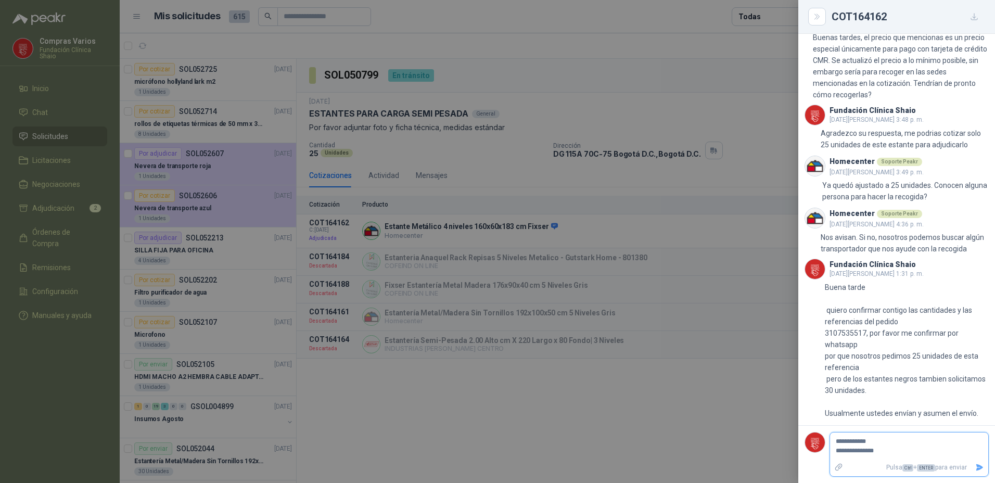
type textarea "**********"
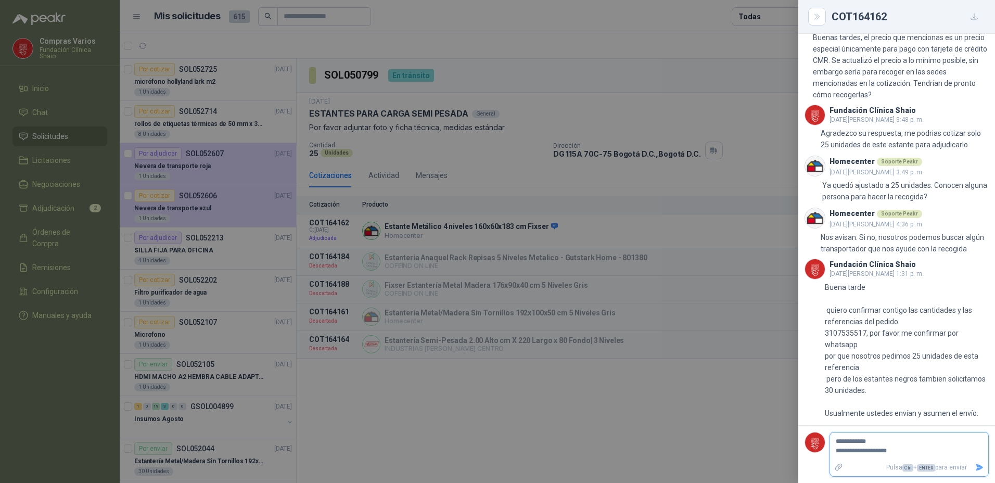
type textarea "**********"
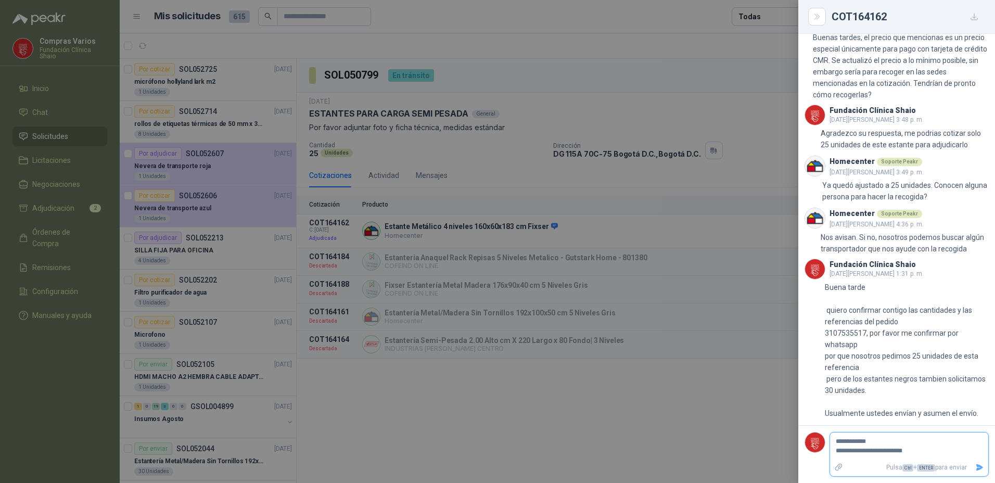
type textarea "**********"
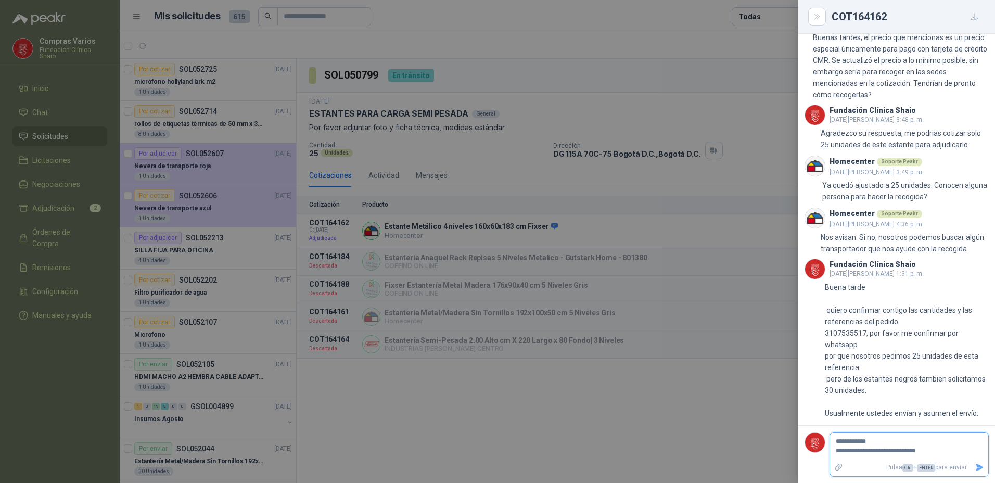
type textarea "**********"
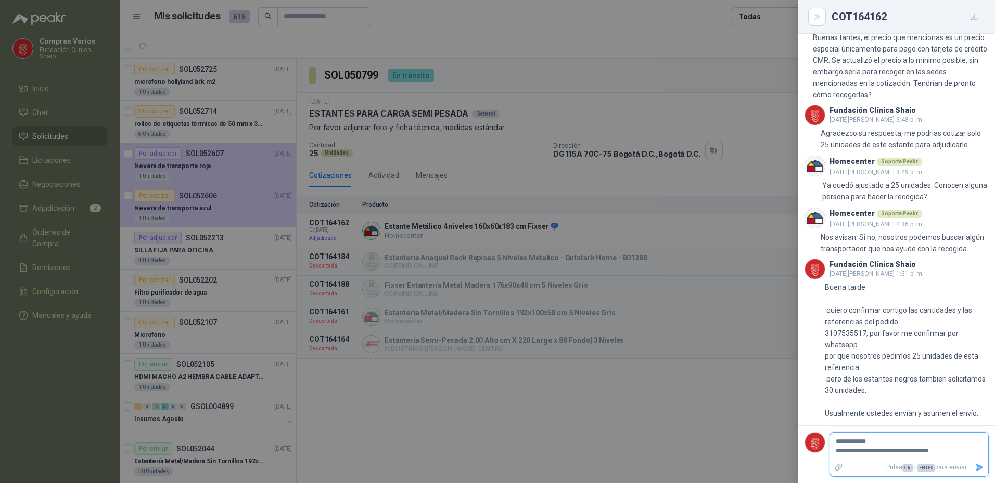
type textarea "**********"
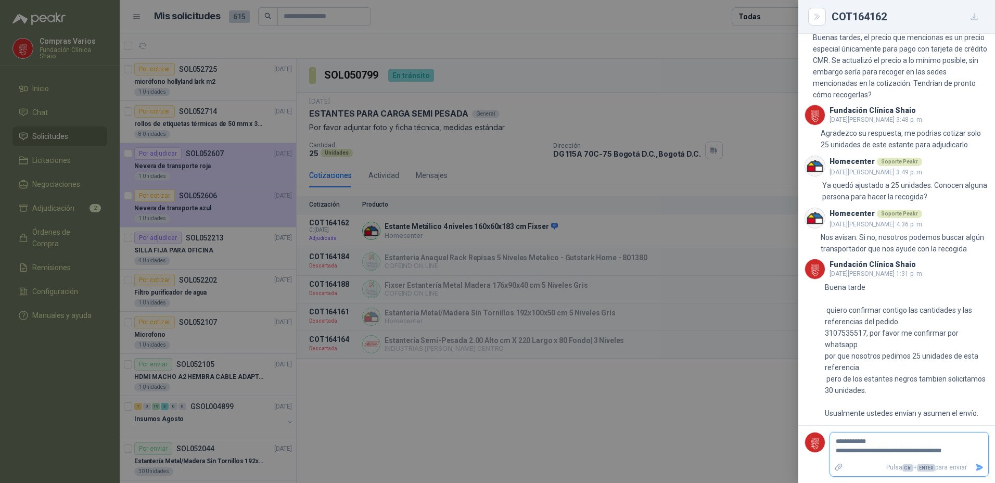
type textarea "**********"
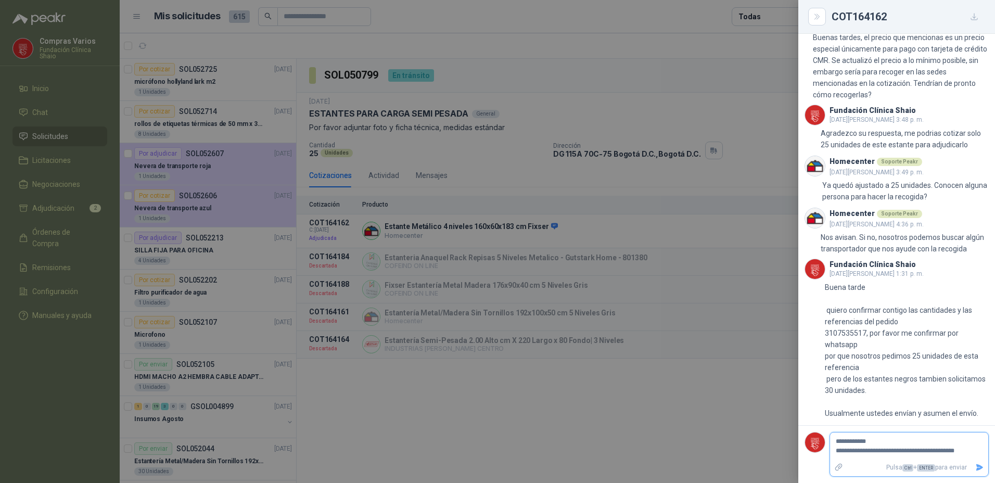
type textarea "**********"
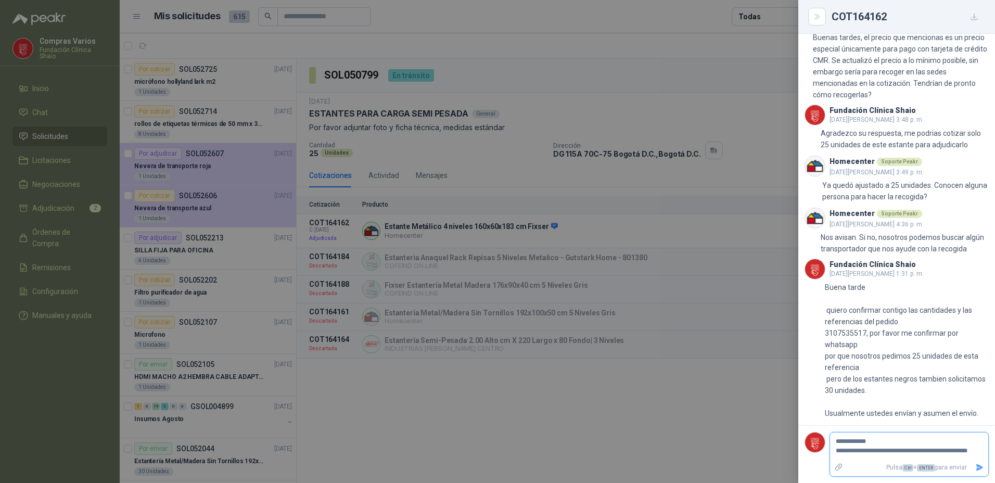
type textarea "**********"
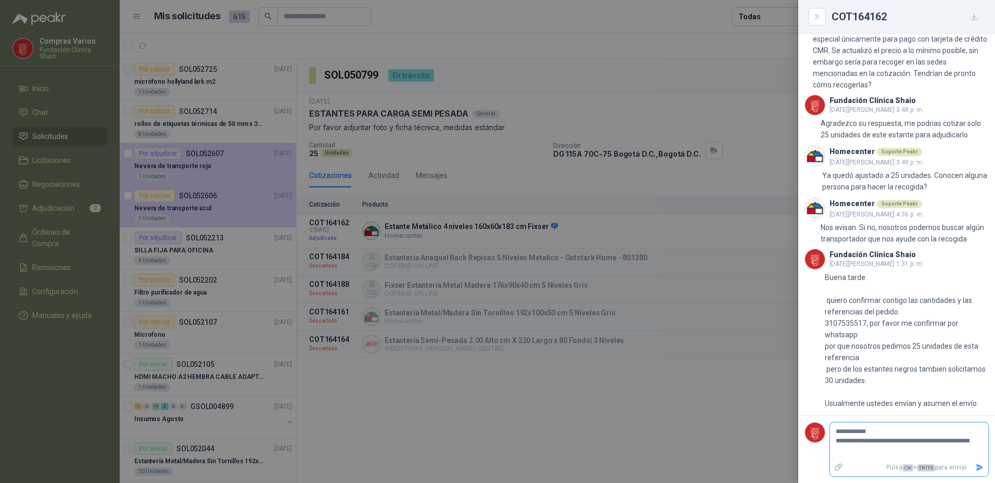
type textarea "**********"
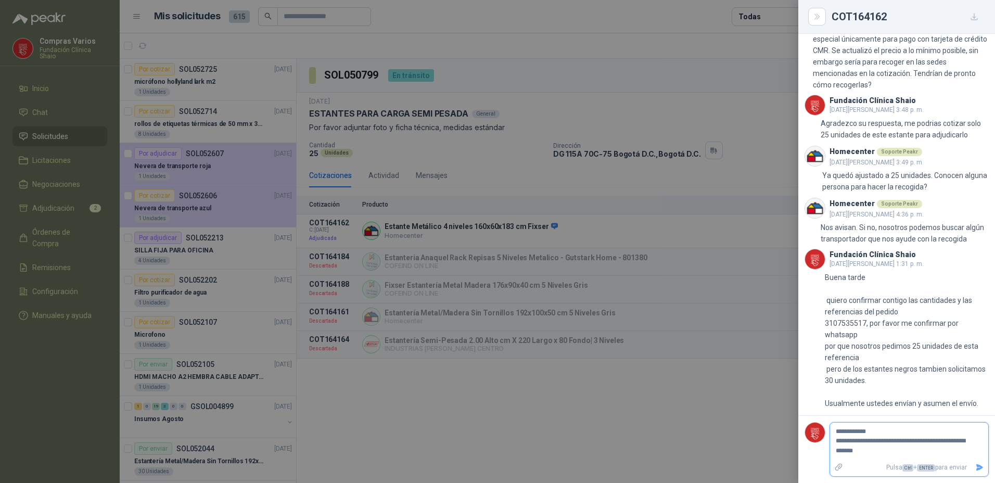
type textarea "**********"
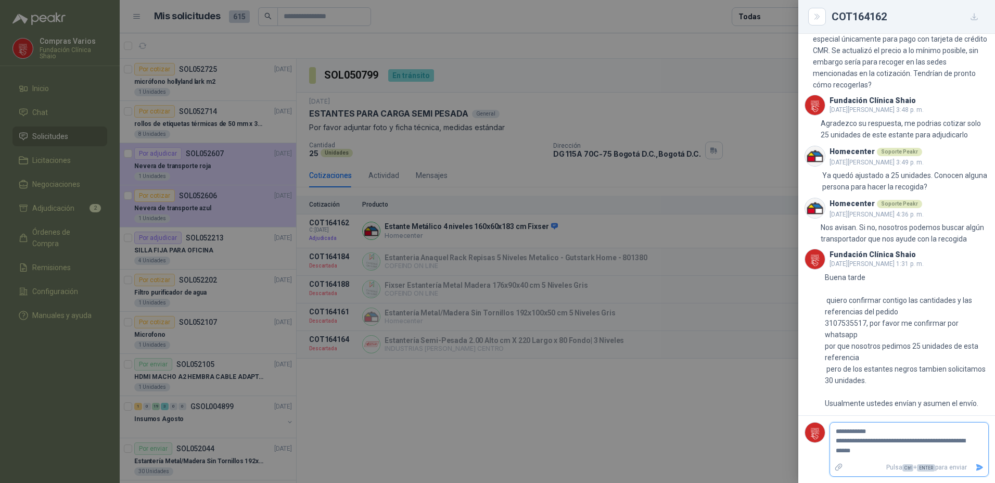
type textarea "**********"
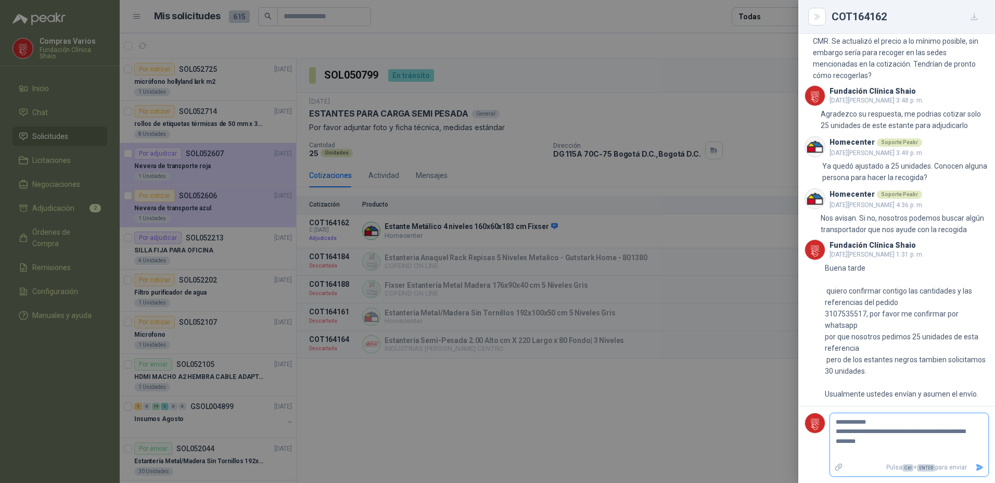
scroll to position [622, 0]
type textarea "**********"
click at [977, 470] on icon "Enviar" at bounding box center [980, 467] width 7 height 7
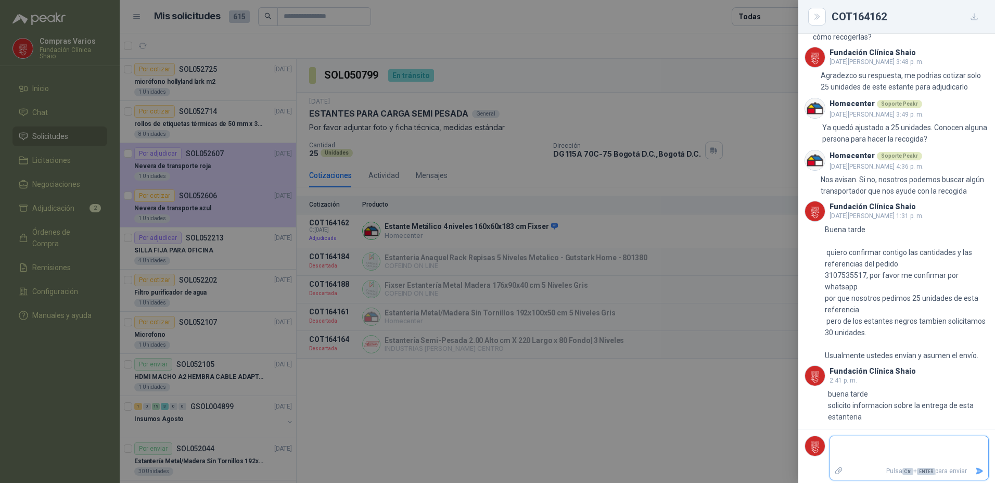
scroll to position [664, 0]
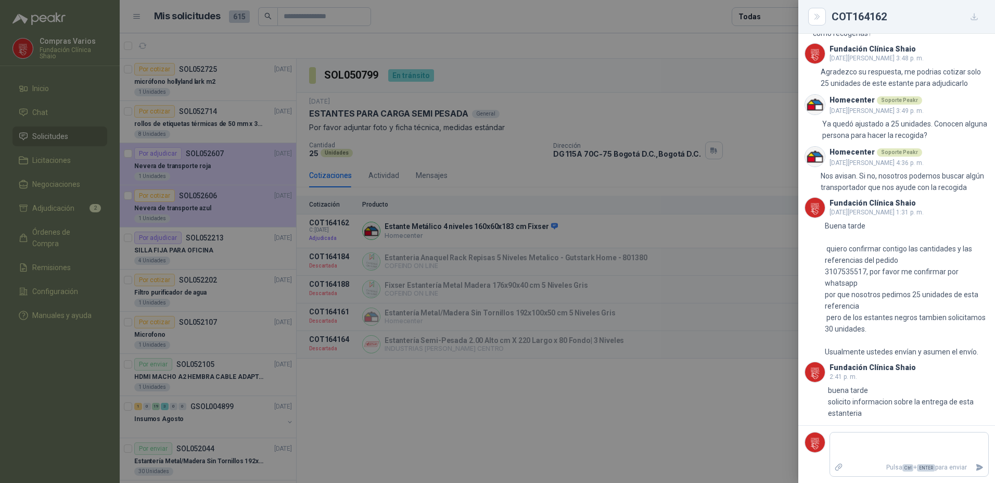
click at [598, 433] on div at bounding box center [497, 241] width 995 height 483
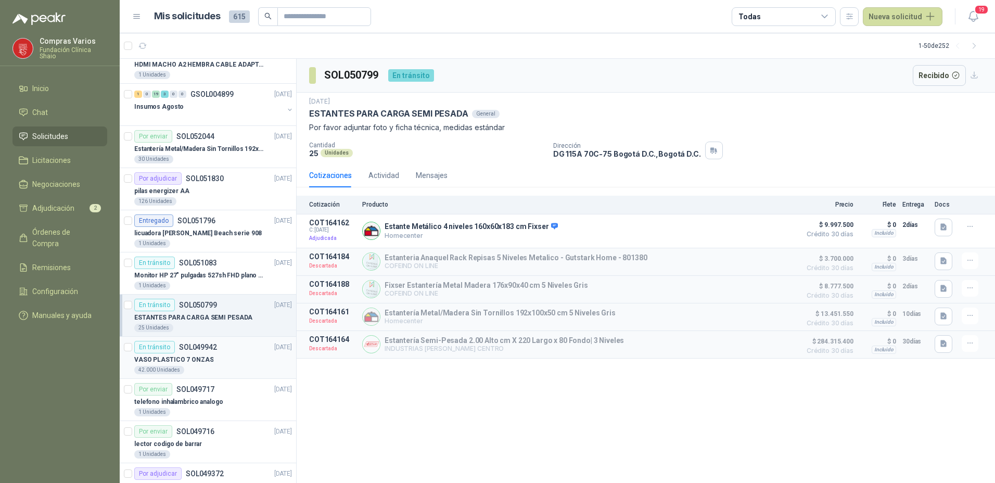
scroll to position [260, 0]
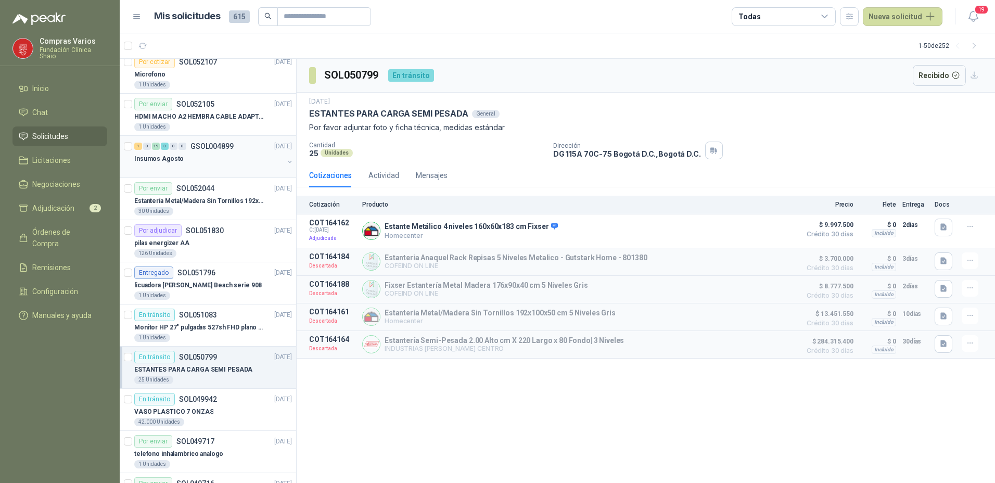
click at [208, 160] on div "Insumos Agosto" at bounding box center [208, 159] width 149 height 12
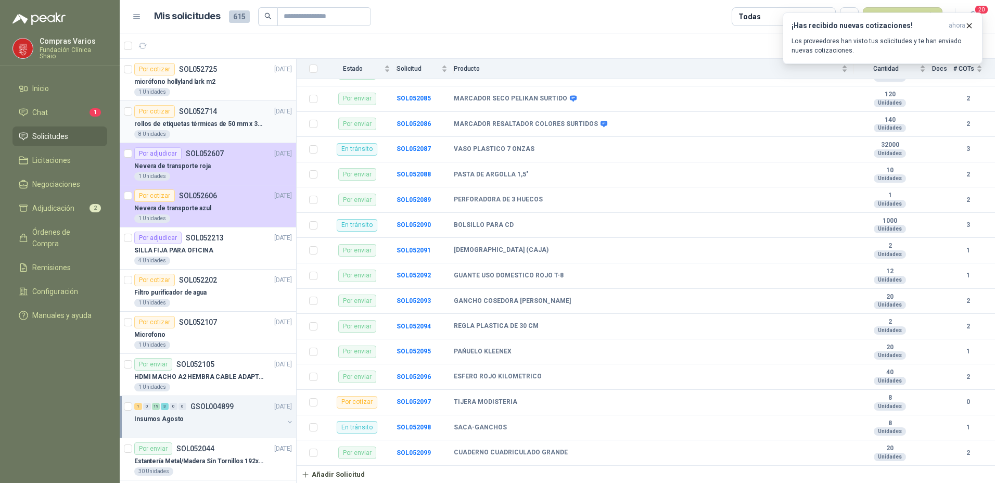
click at [207, 115] on p "SOL052714" at bounding box center [198, 111] width 38 height 7
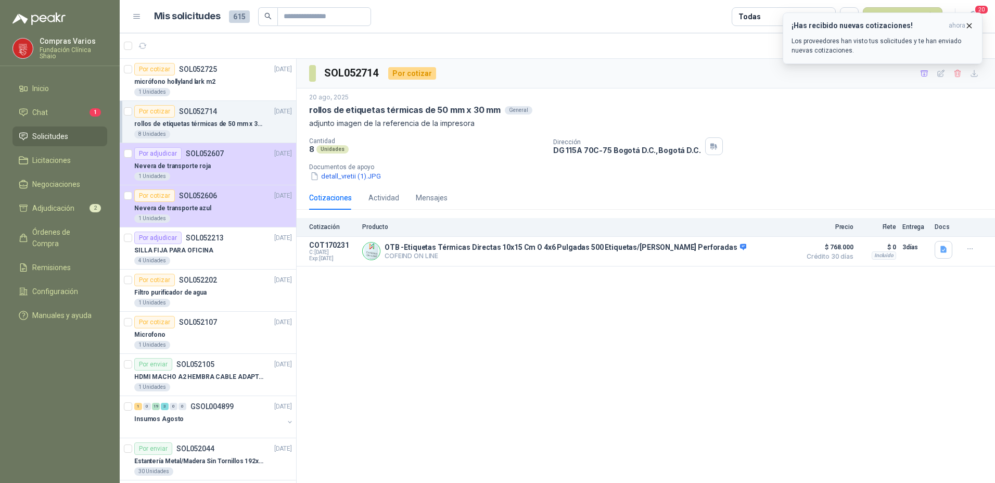
click at [969, 24] on icon "button" at bounding box center [969, 25] width 9 height 9
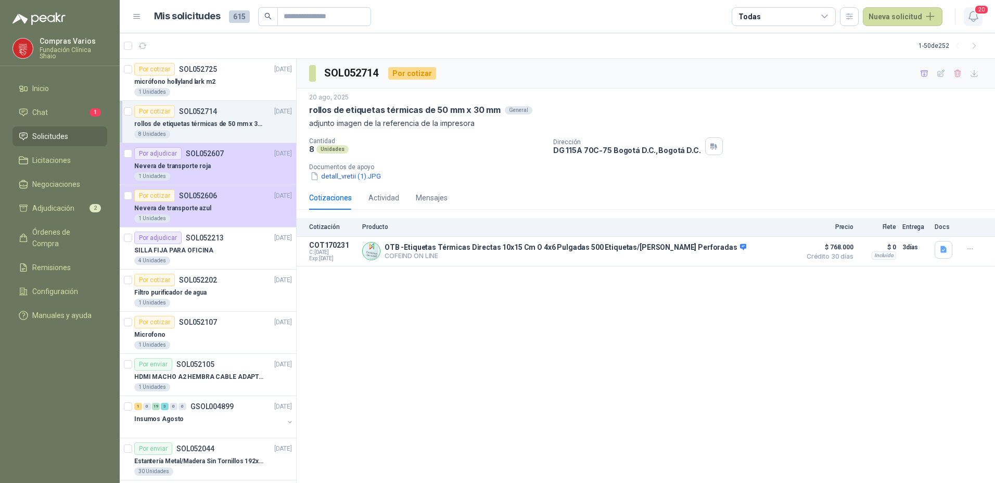
click at [971, 19] on icon "button" at bounding box center [973, 16] width 9 height 10
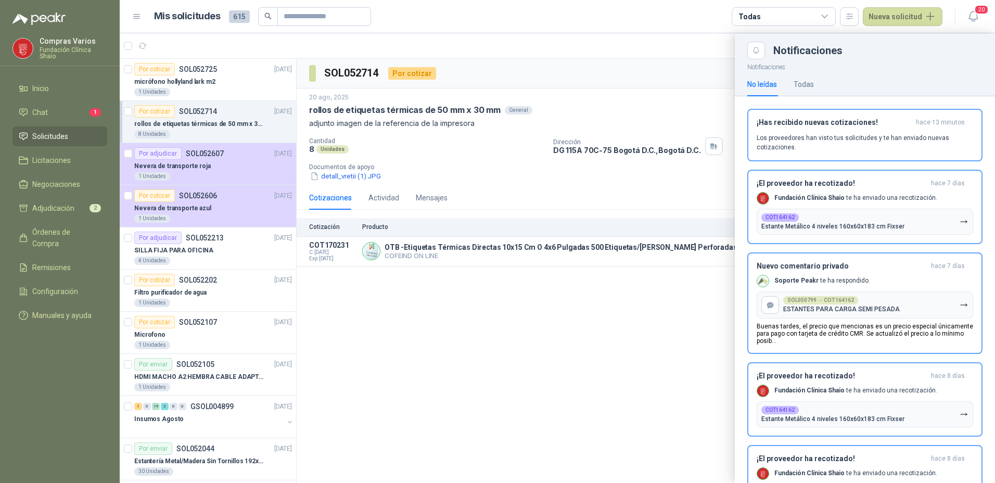
click at [577, 310] on div at bounding box center [558, 258] width 876 height 450
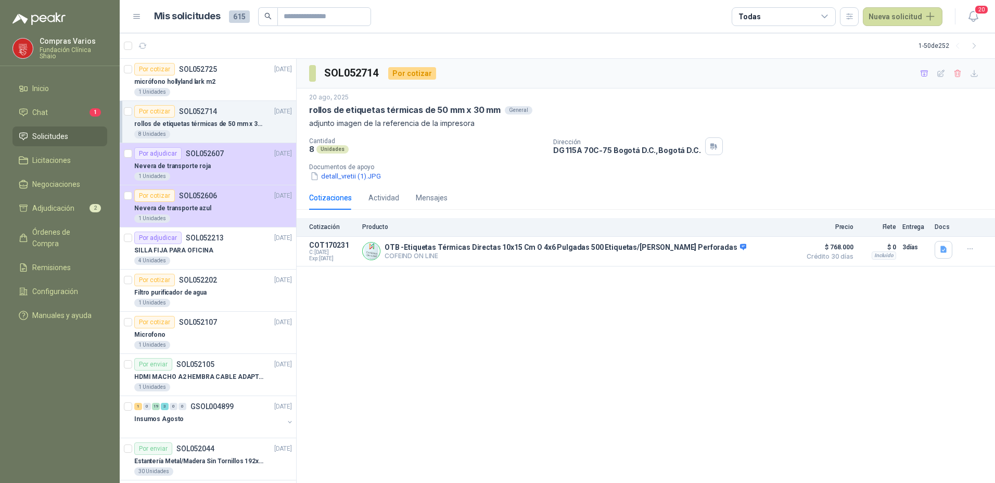
click at [215, 117] on div "Por cotizar SOL052714" at bounding box center [175, 111] width 83 height 12
click at [42, 110] on span "Chat" at bounding box center [40, 112] width 16 height 11
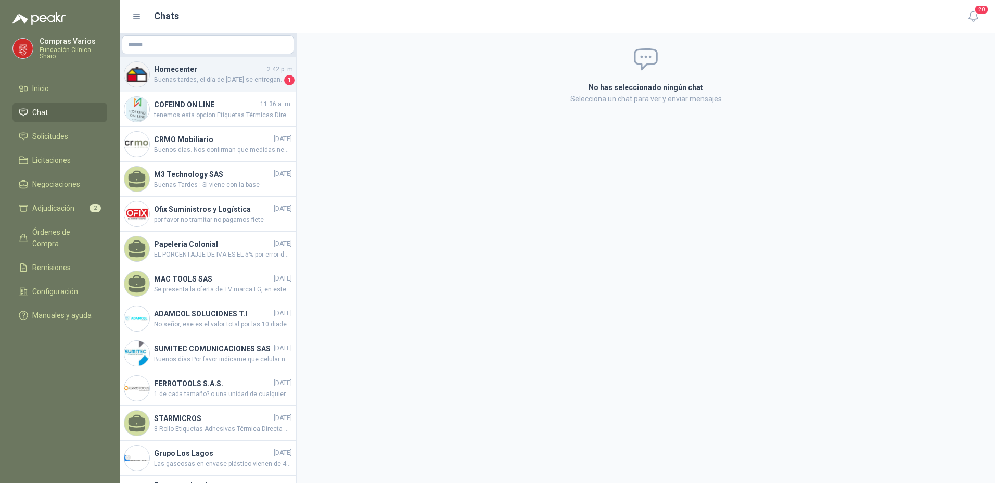
click at [204, 75] on span "Buenas tardes, el día de [DATE] se entregan." at bounding box center [218, 80] width 128 height 10
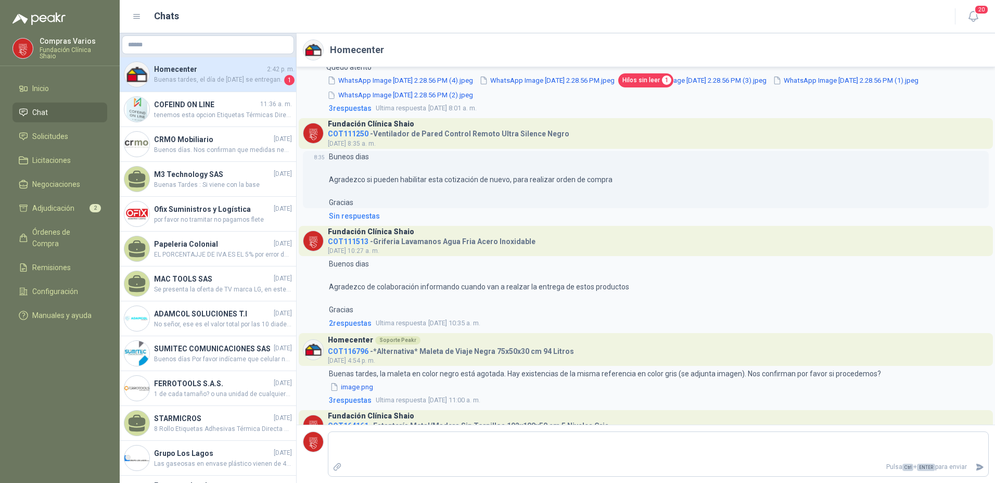
scroll to position [1244, 0]
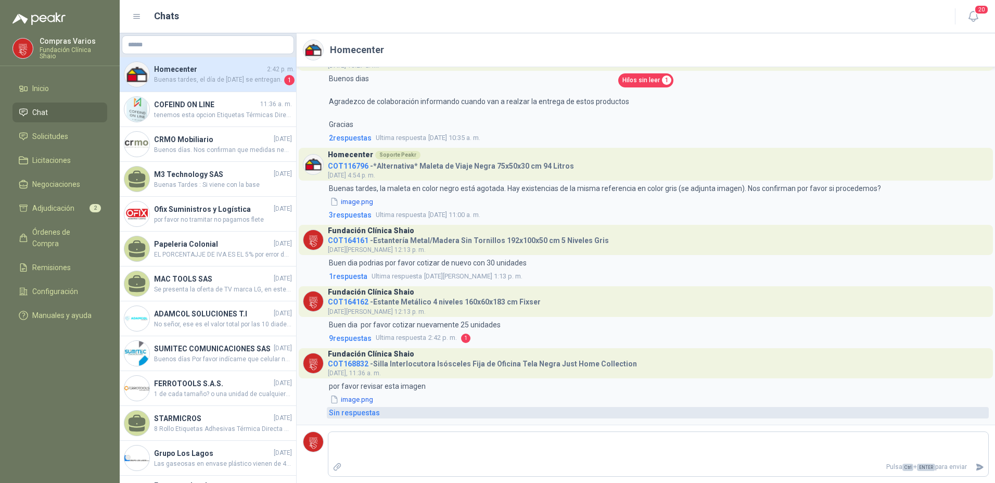
click at [367, 411] on div "Sin respuestas" at bounding box center [354, 412] width 51 height 11
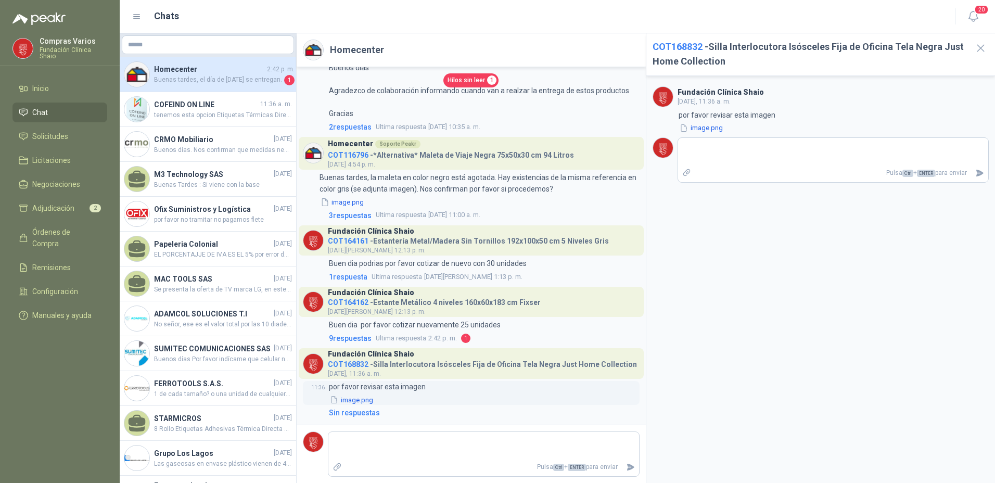
scroll to position [1386, 0]
click at [360, 400] on button "image.png" at bounding box center [351, 400] width 45 height 11
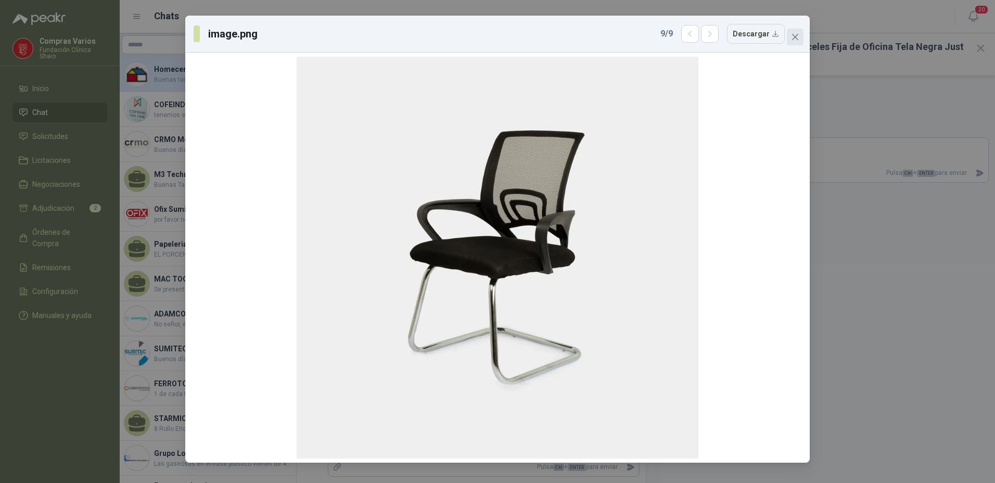
click at [799, 35] on icon "close" at bounding box center [795, 37] width 8 height 8
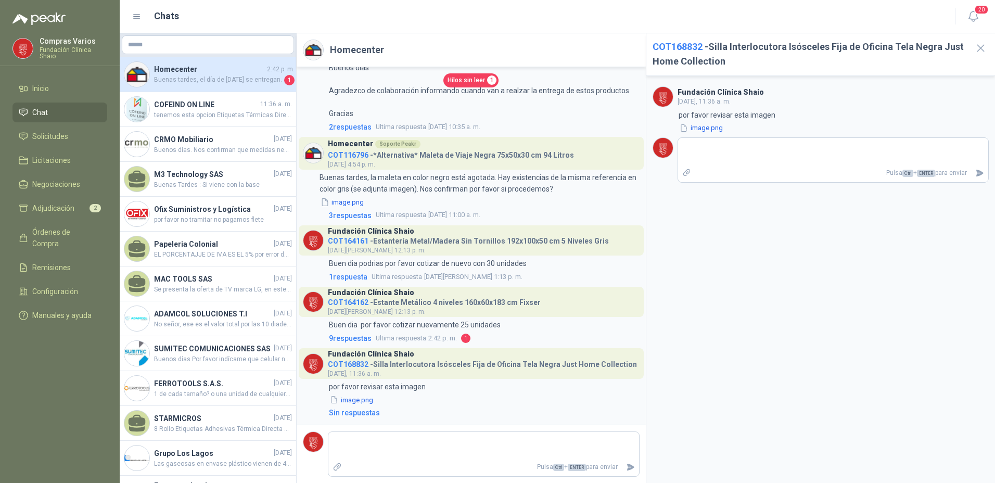
click at [204, 77] on span "Buenas tardes, el día de [DATE] se entregan." at bounding box center [218, 80] width 128 height 10
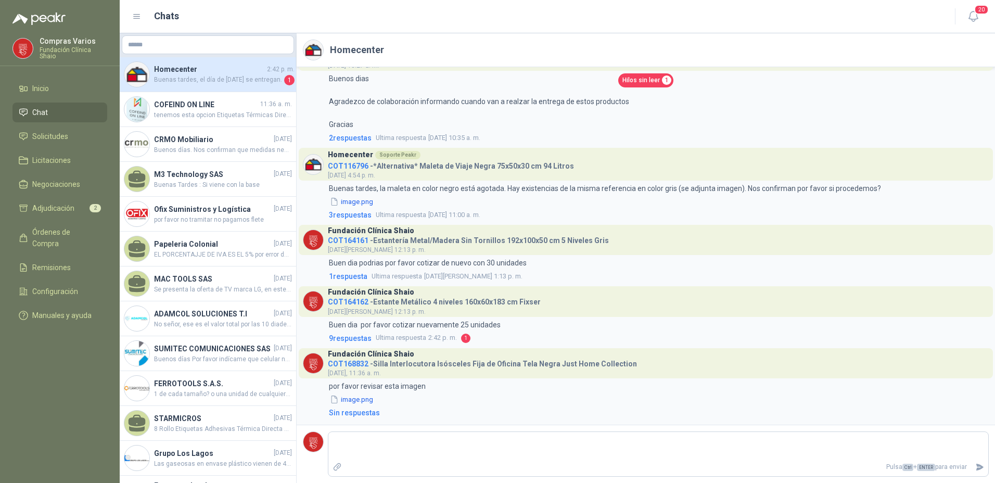
scroll to position [1244, 0]
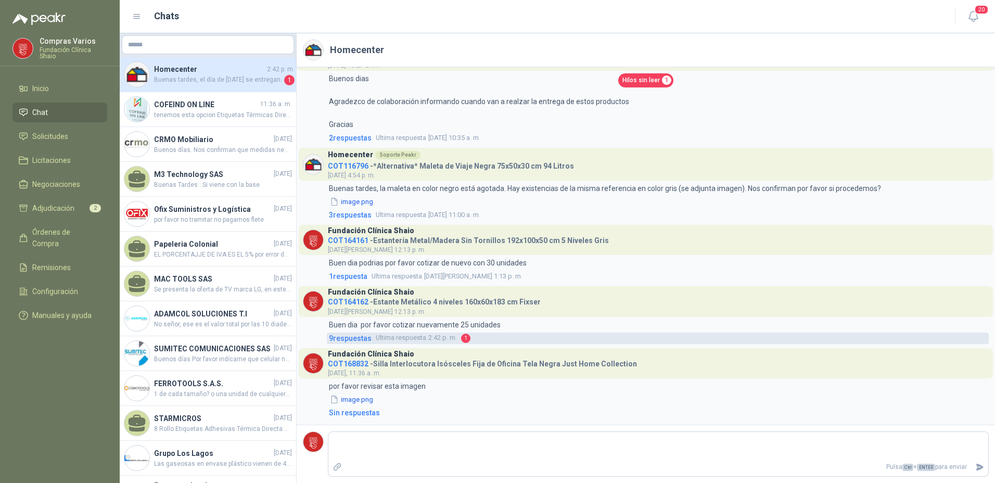
click at [366, 336] on span "9 respuesta s" at bounding box center [350, 338] width 43 height 11
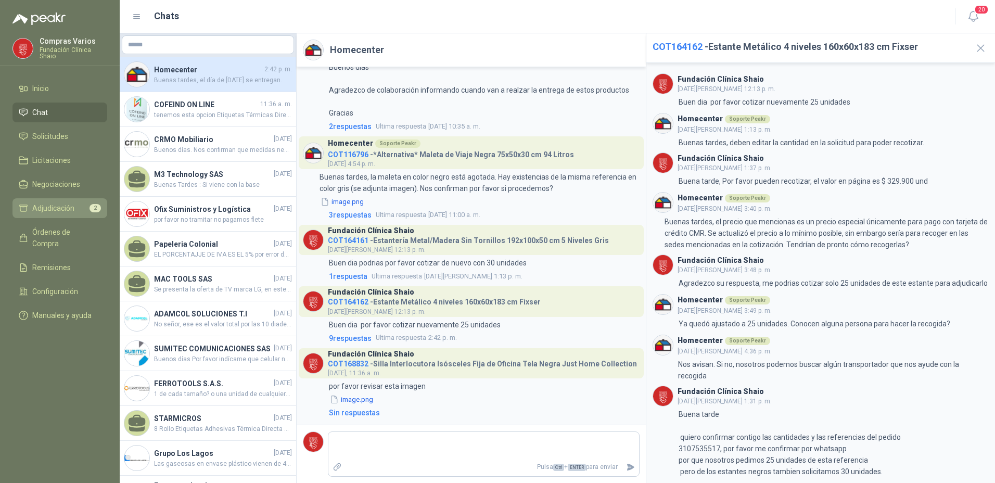
click at [59, 203] on span "Adjudicación" at bounding box center [53, 207] width 42 height 11
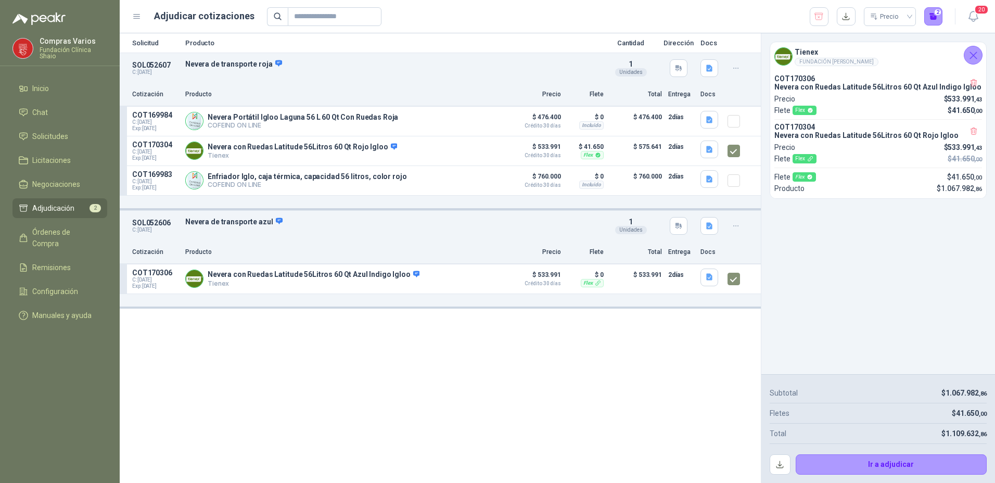
click at [418, 426] on div "Solicitud Producto Cantidad Dirección Docs SOL052607 C: [DATE] Nevera de transp…" at bounding box center [440, 258] width 641 height 450
